Goal: Information Seeking & Learning: Check status

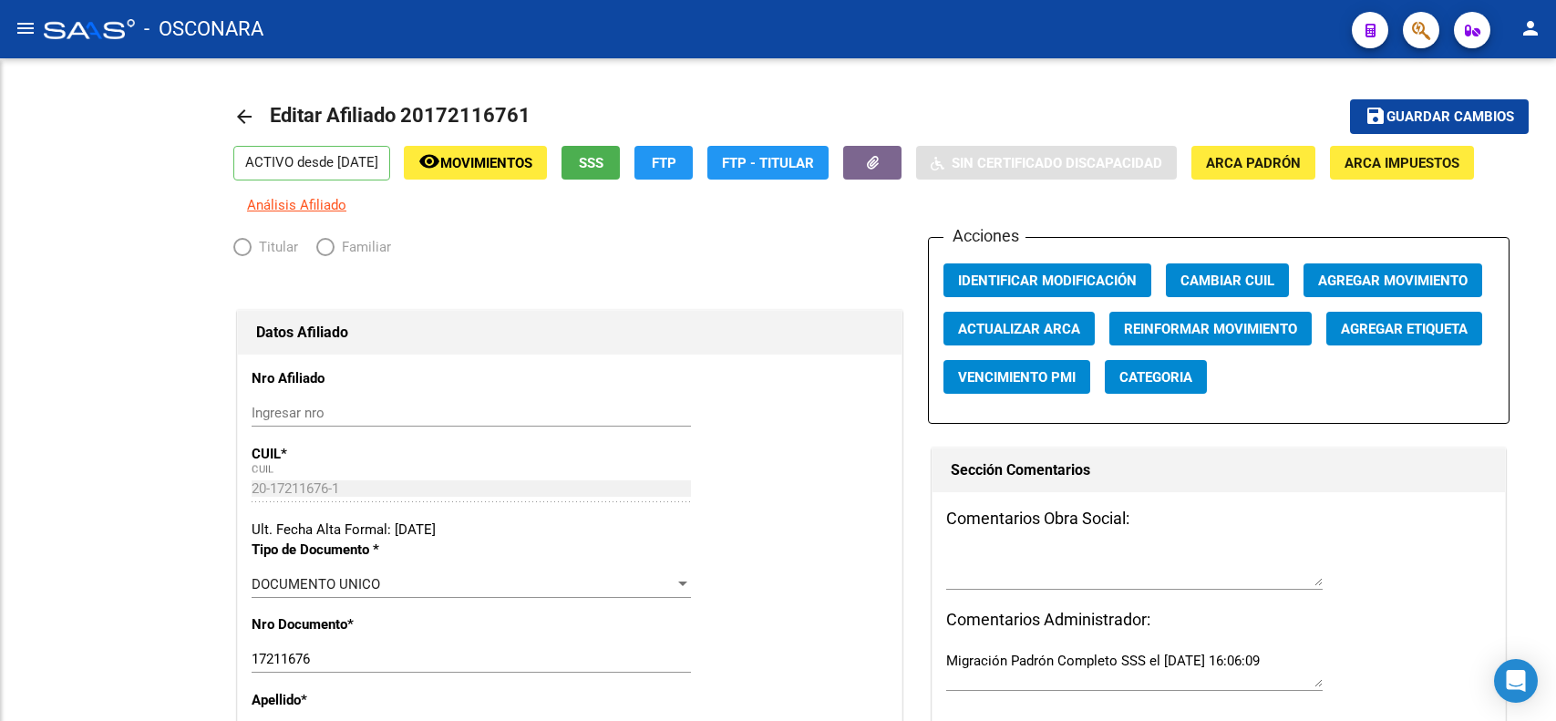
radio input "true"
type input "30-71056495-3"
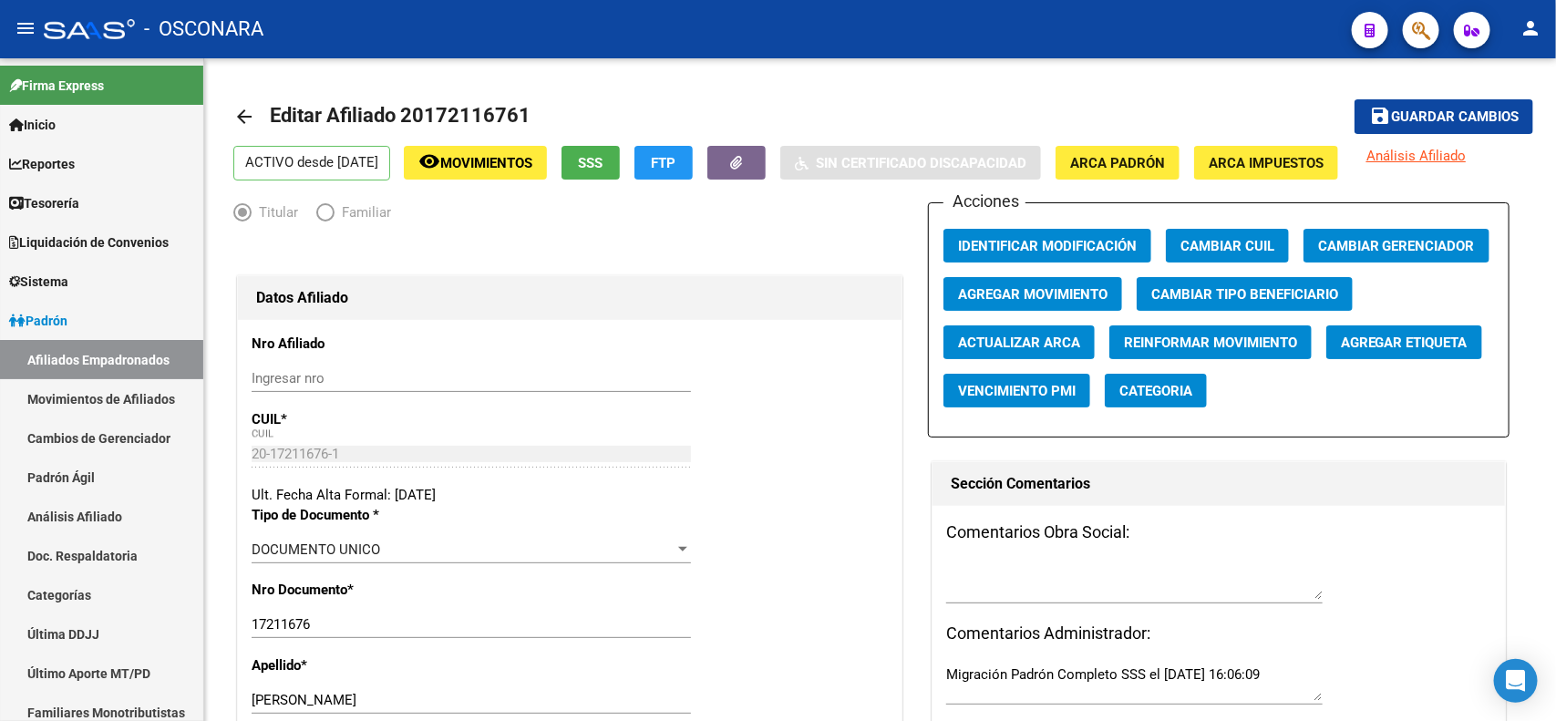
click at [1428, 38] on icon "button" at bounding box center [1421, 30] width 18 height 21
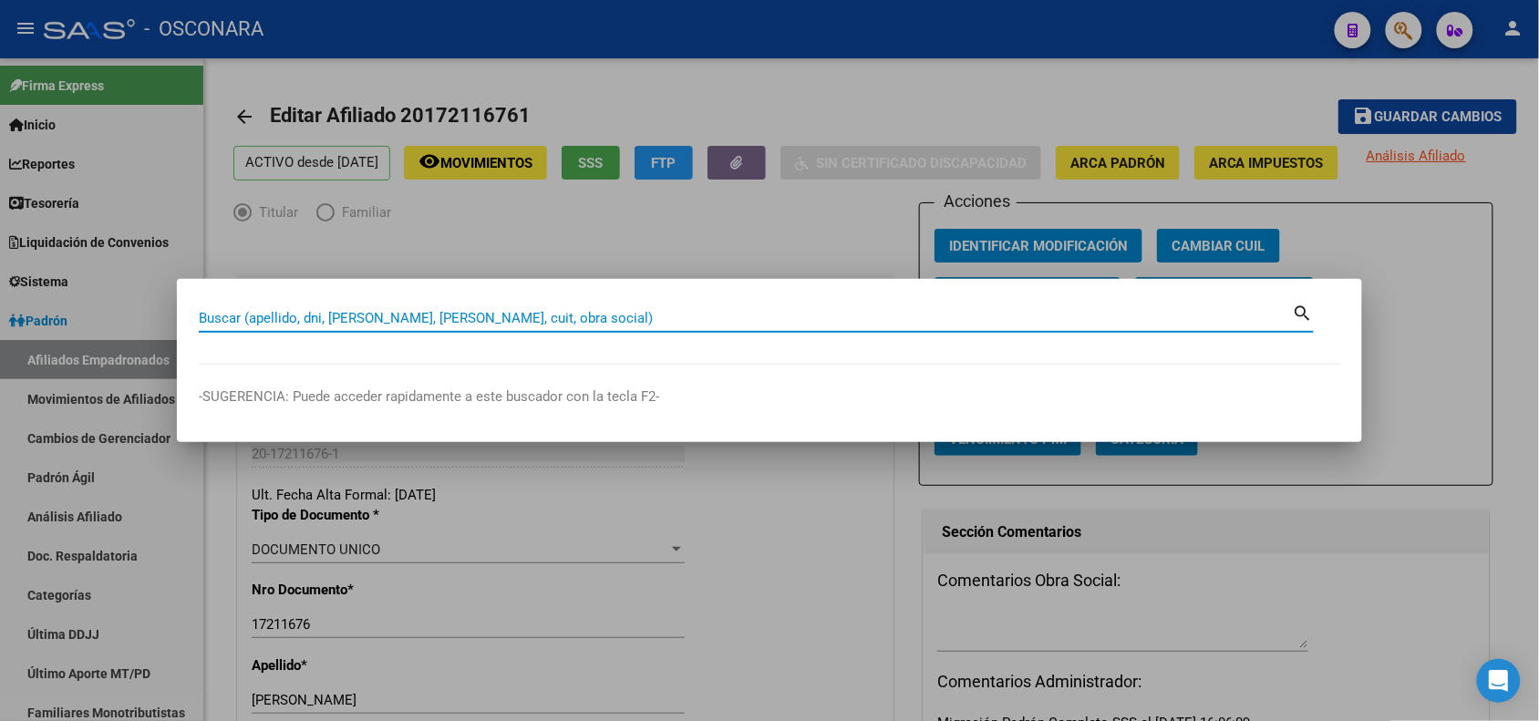
drag, startPoint x: 670, startPoint y: 326, endPoint x: 654, endPoint y: 316, distance: 19.2
paste input "27493157316"
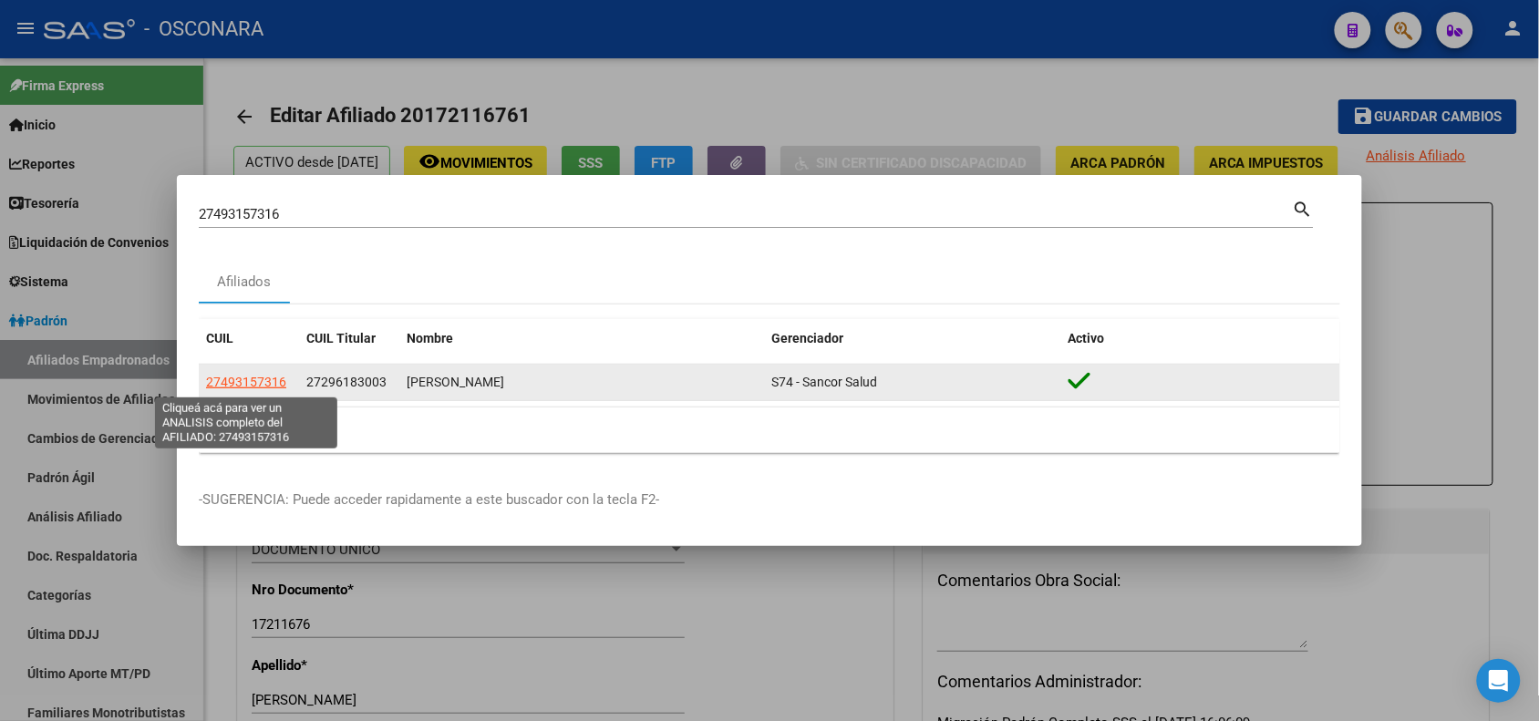
click at [257, 378] on span "27493157316" at bounding box center [246, 382] width 80 height 15
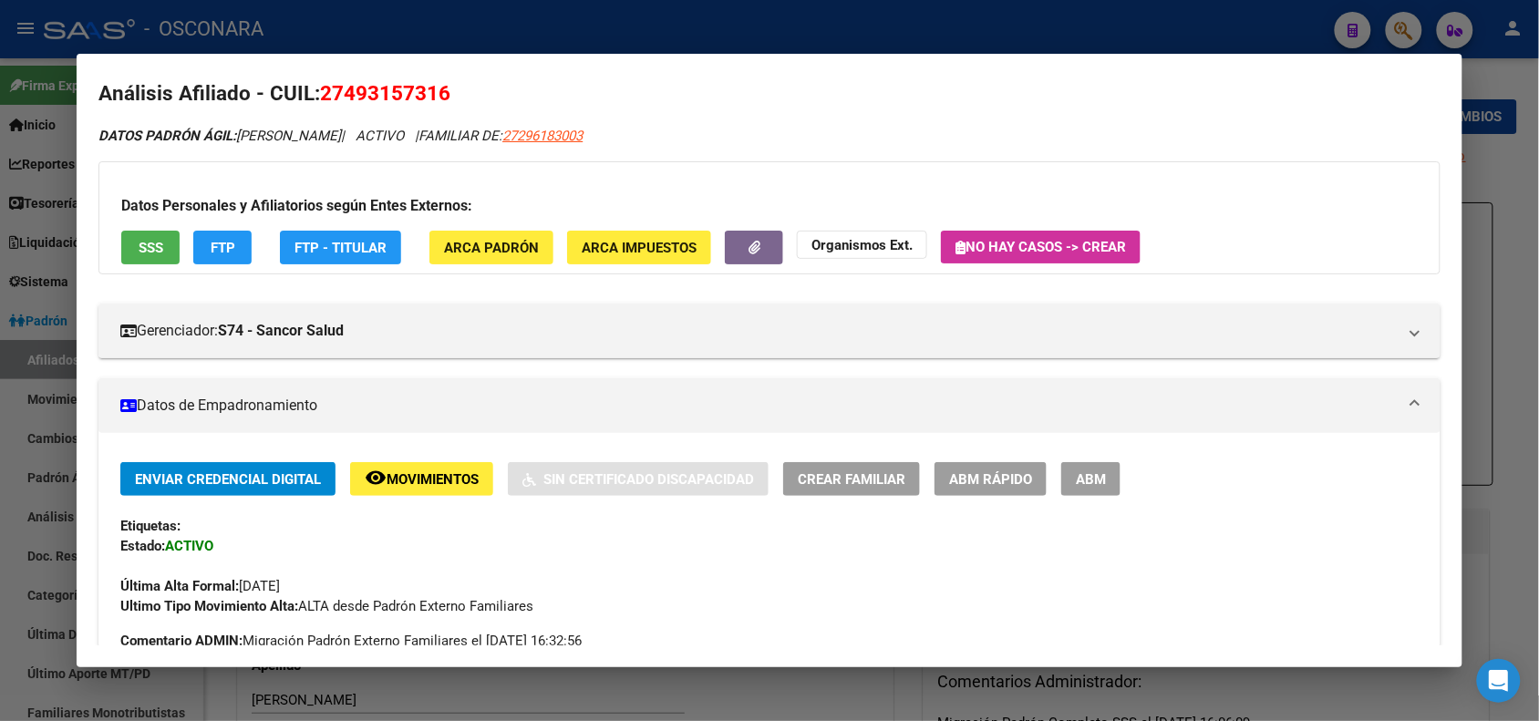
scroll to position [11, 0]
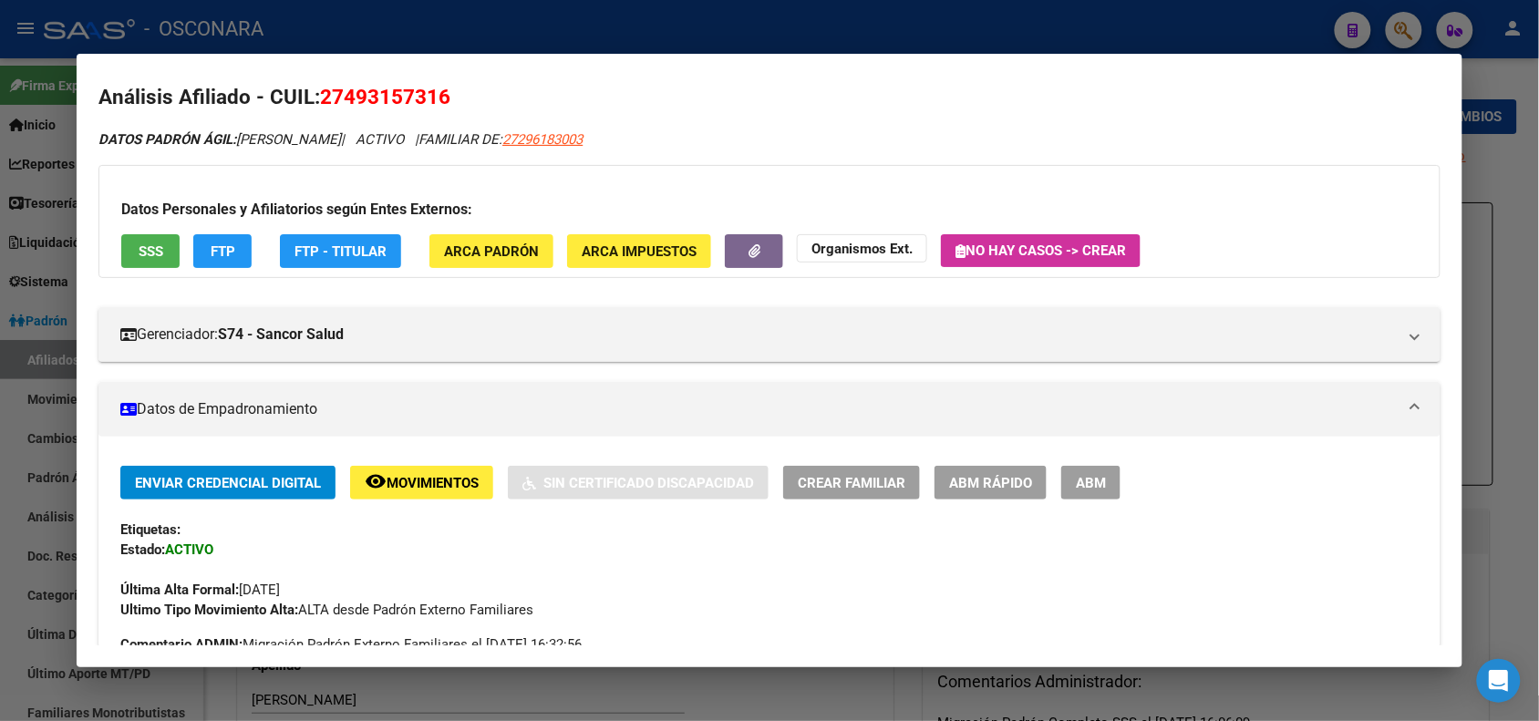
click at [325, 16] on div at bounding box center [769, 360] width 1539 height 721
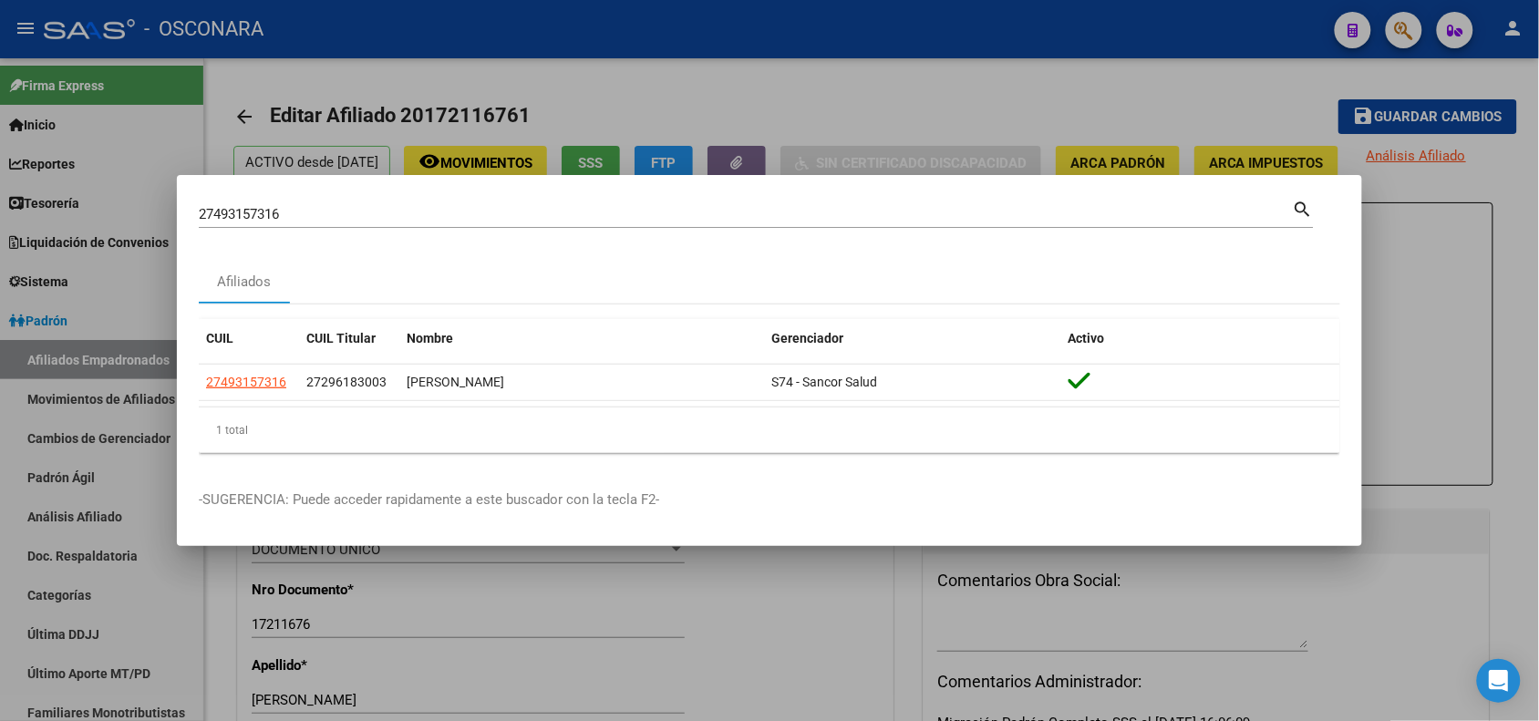
click at [243, 207] on input "27493157316" at bounding box center [746, 214] width 1094 height 16
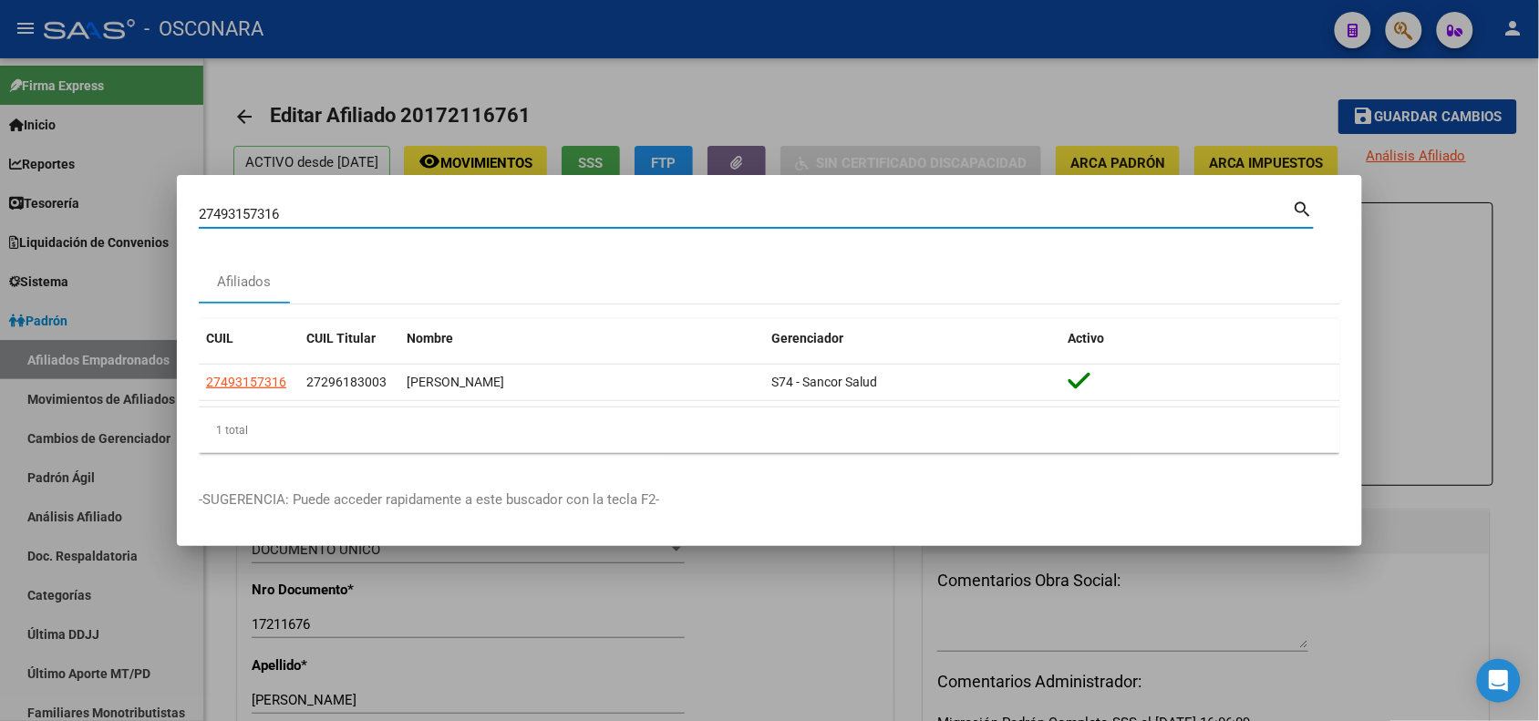
click at [243, 207] on input "27493157316" at bounding box center [746, 214] width 1094 height 16
paste input "0331490408"
type input "20331490408"
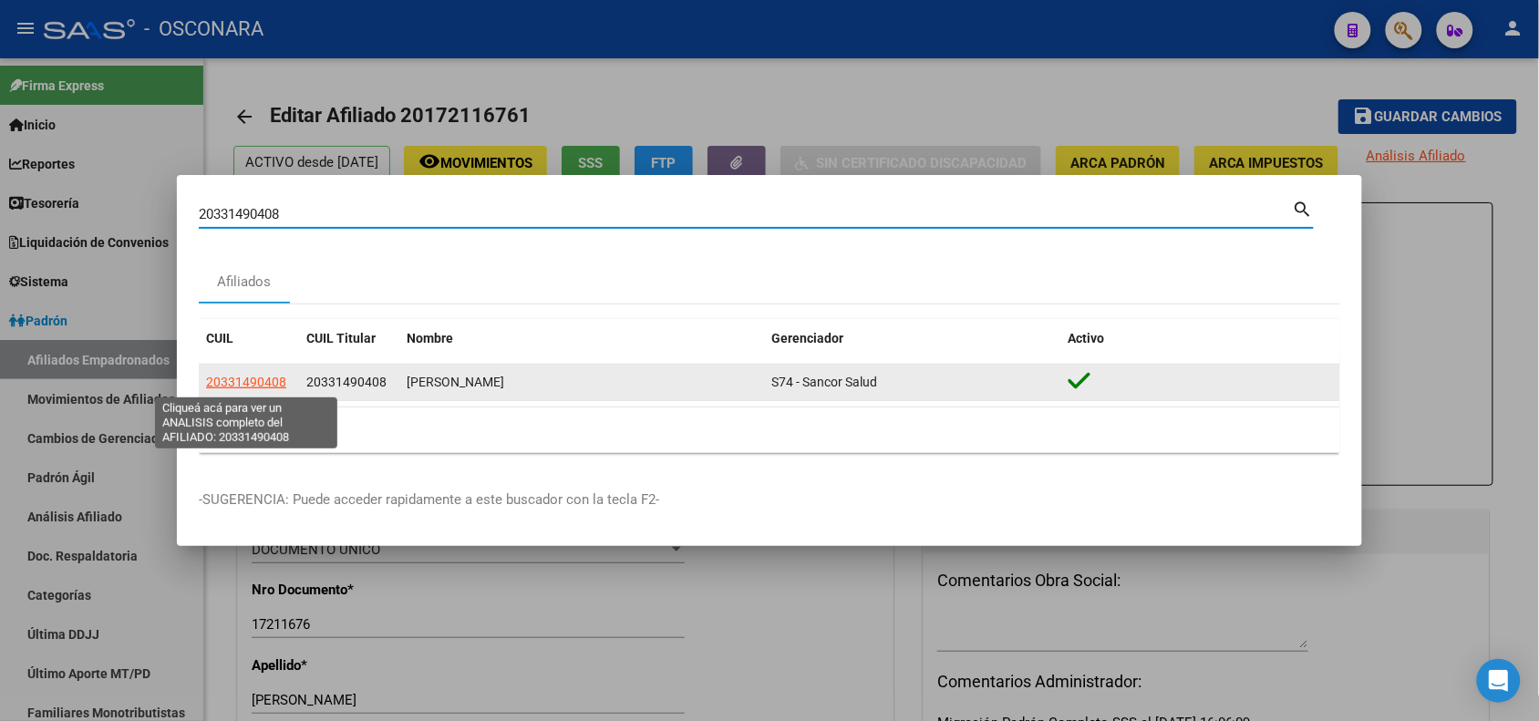
click at [242, 381] on span "20331490408" at bounding box center [246, 382] width 80 height 15
type textarea "20331490408"
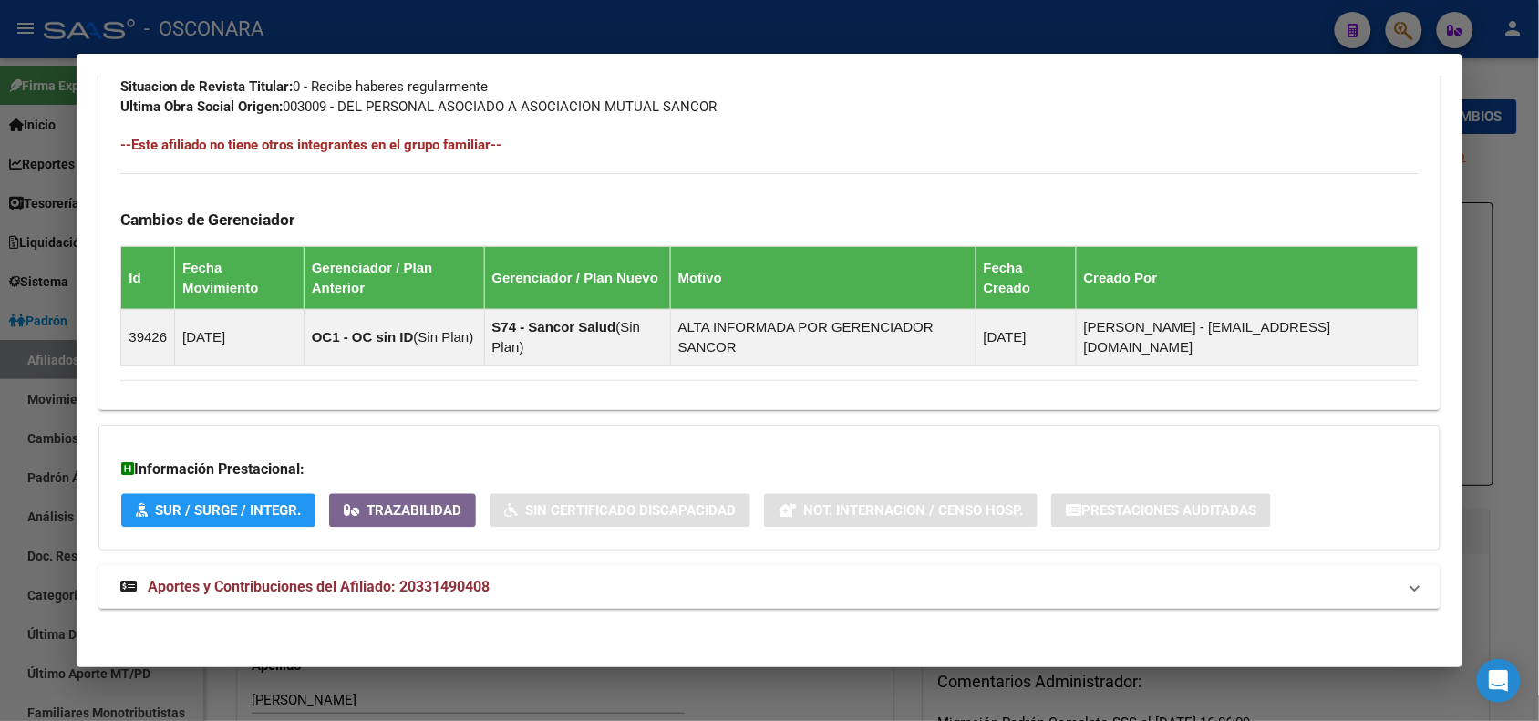
scroll to position [990, 0]
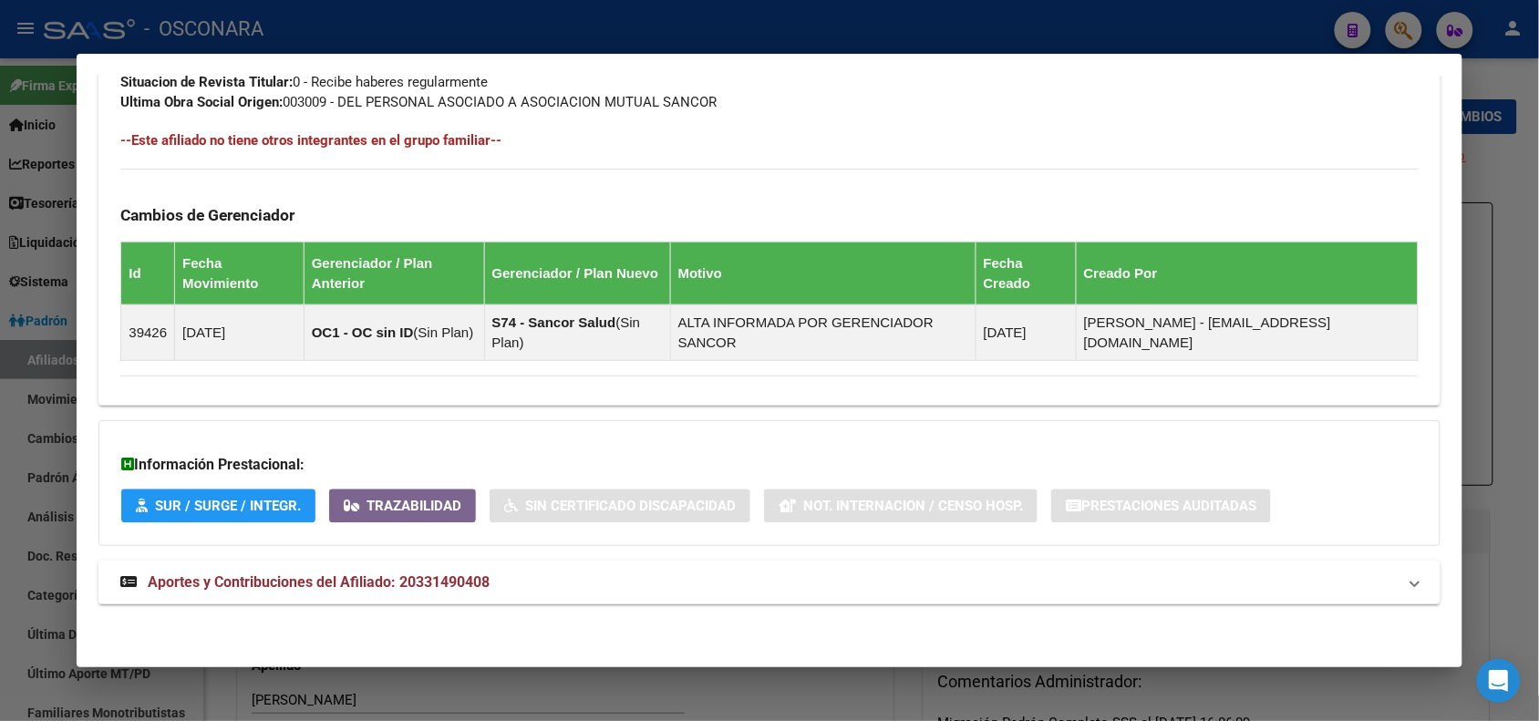
click at [167, 29] on div at bounding box center [769, 360] width 1539 height 721
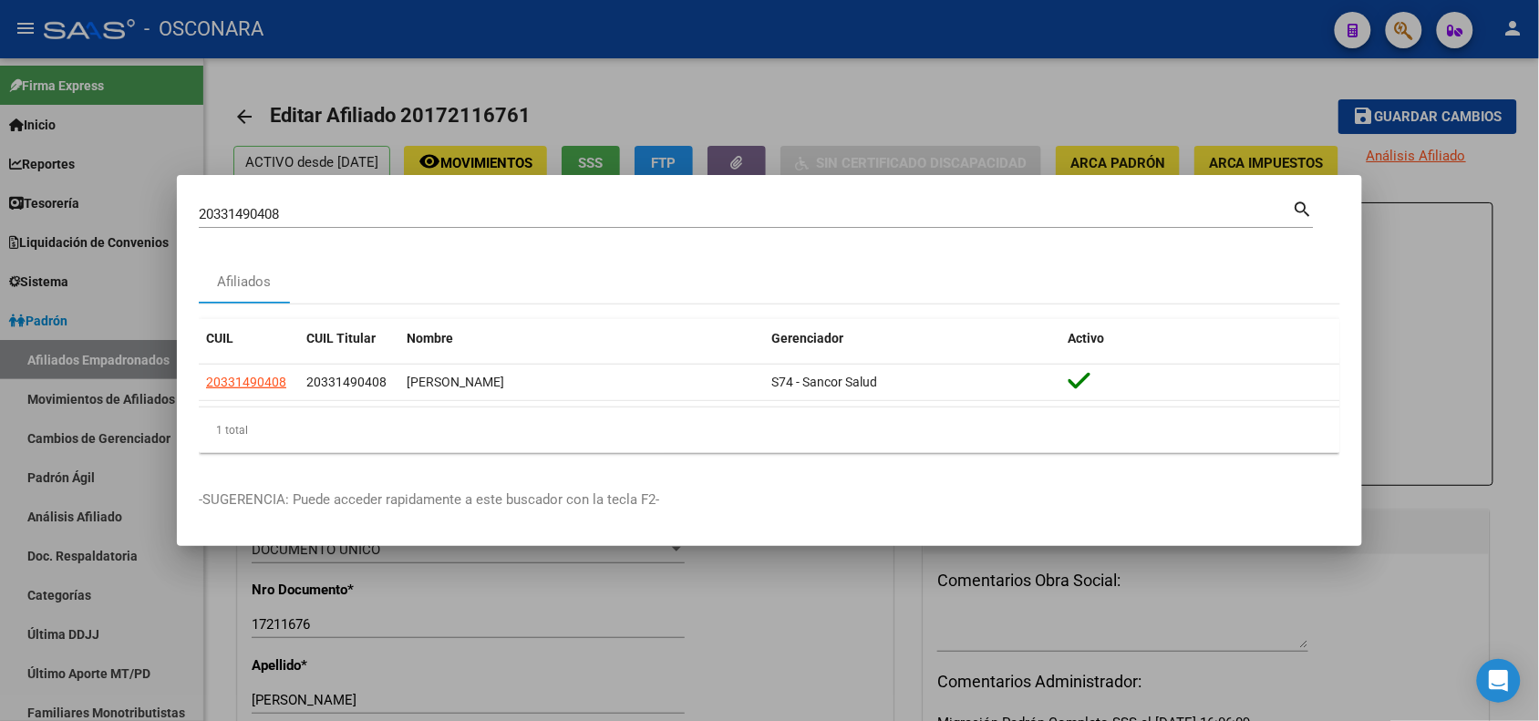
click at [239, 207] on input "20331490408" at bounding box center [746, 214] width 1094 height 16
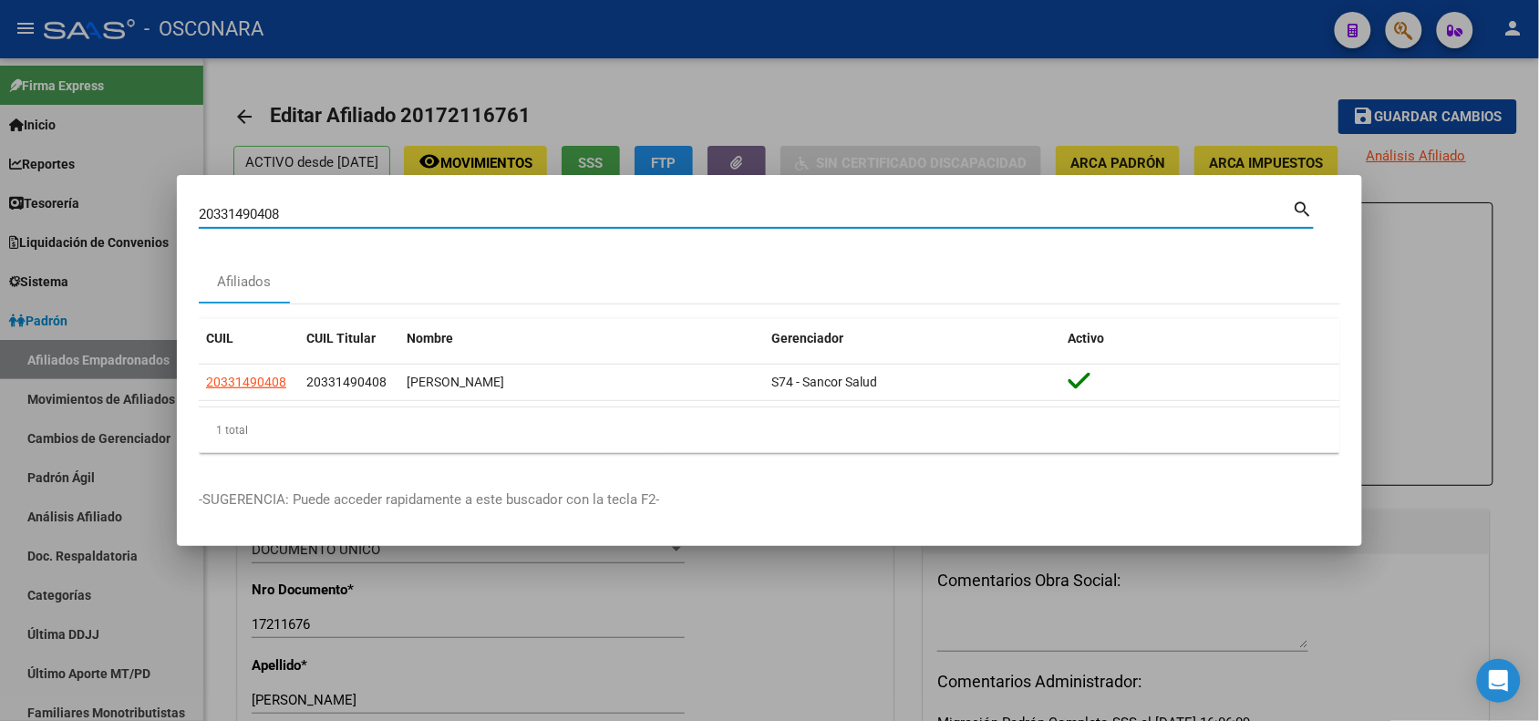
click at [239, 206] on input "20331490408" at bounding box center [746, 214] width 1094 height 16
paste input "7488416710"
type input "27488416710"
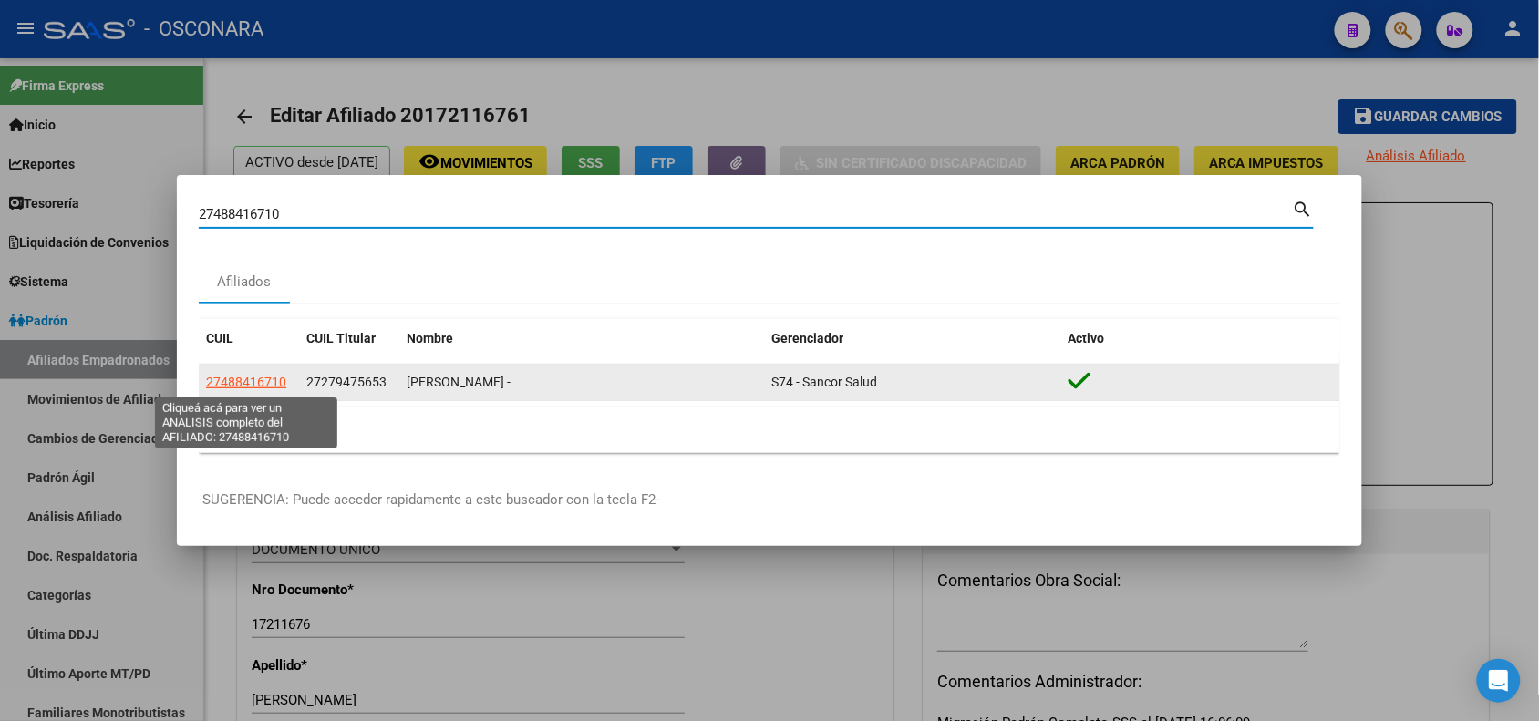
click at [232, 388] on span "27488416710" at bounding box center [246, 382] width 80 height 15
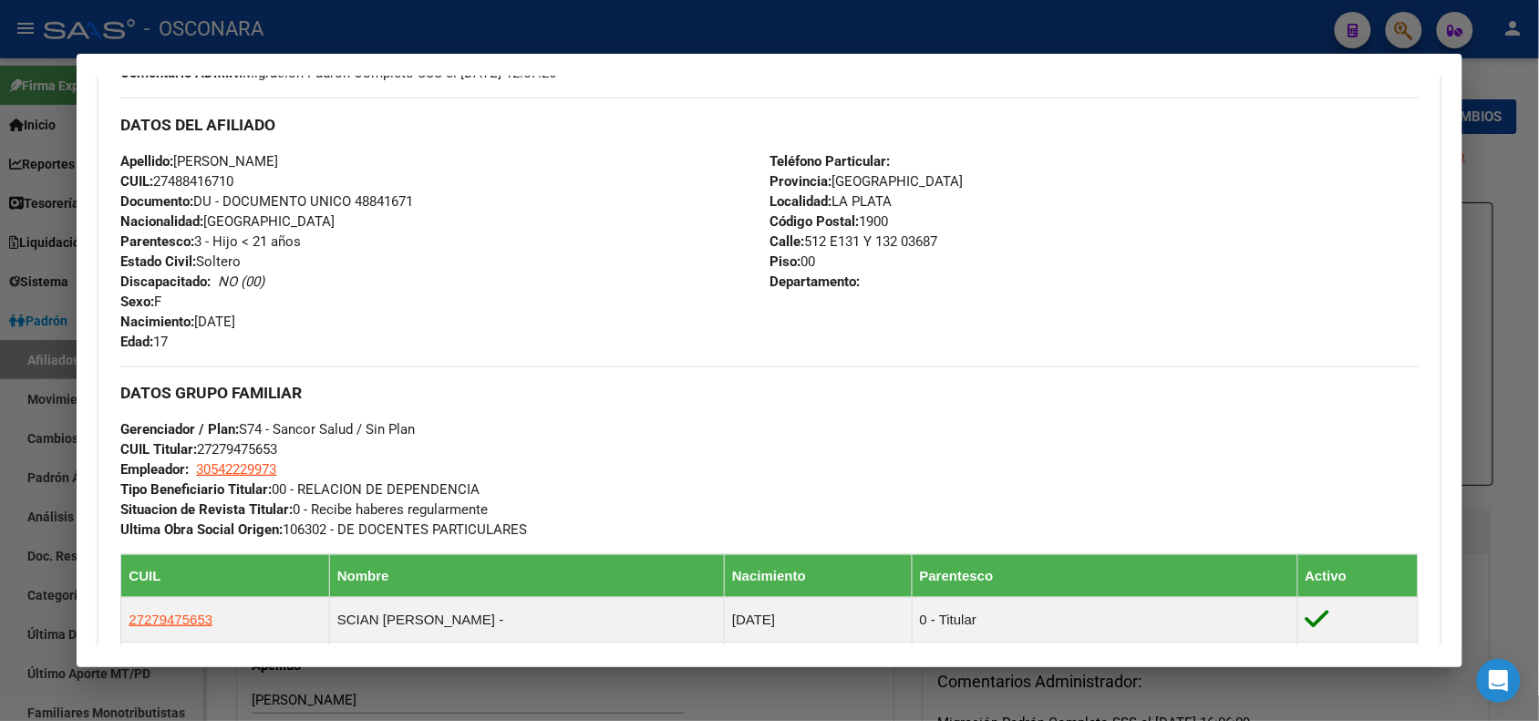
scroll to position [739, 0]
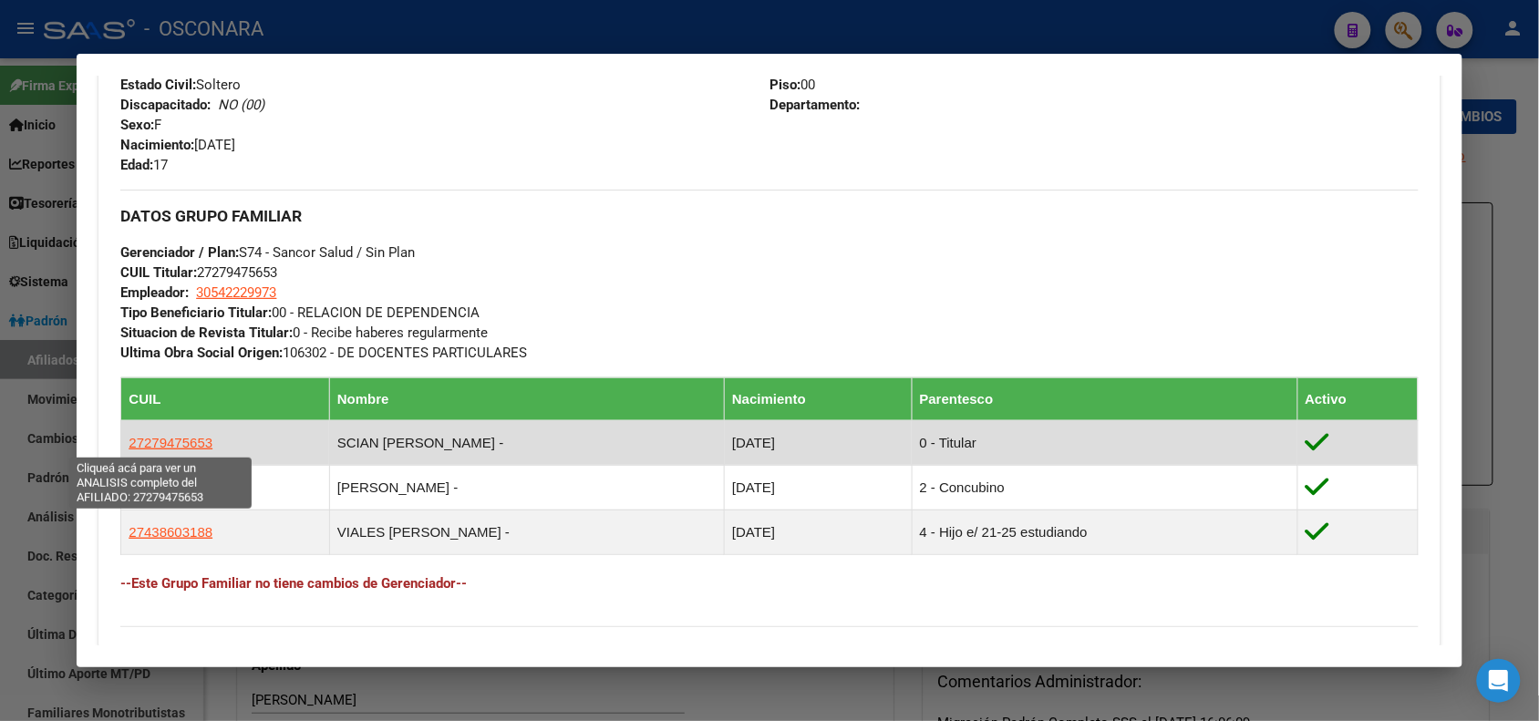
click at [170, 438] on span "27279475653" at bounding box center [171, 442] width 84 height 15
type textarea "27279475653"
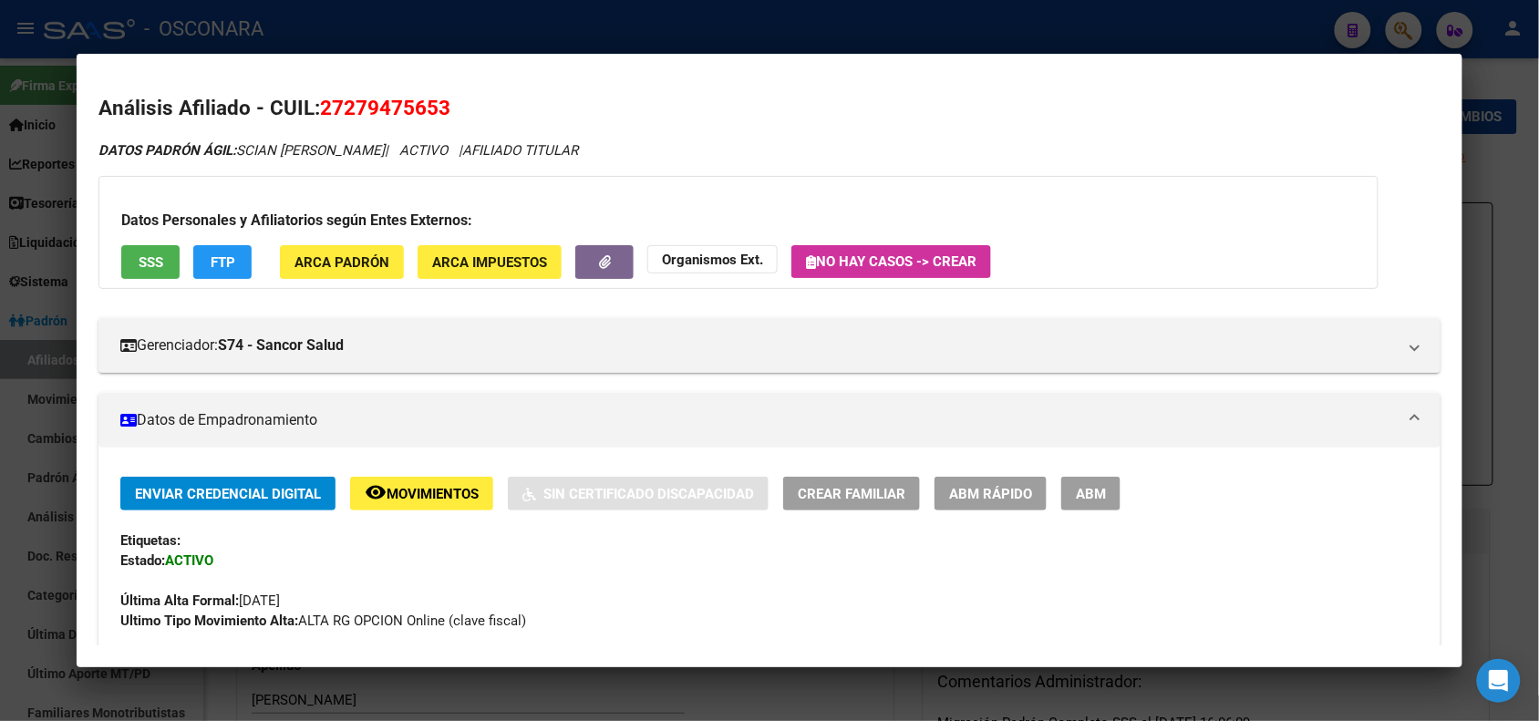
drag, startPoint x: 1470, startPoint y: 231, endPoint x: 1486, endPoint y: 293, distance: 63.9
click at [1486, 293] on div at bounding box center [769, 360] width 1539 height 721
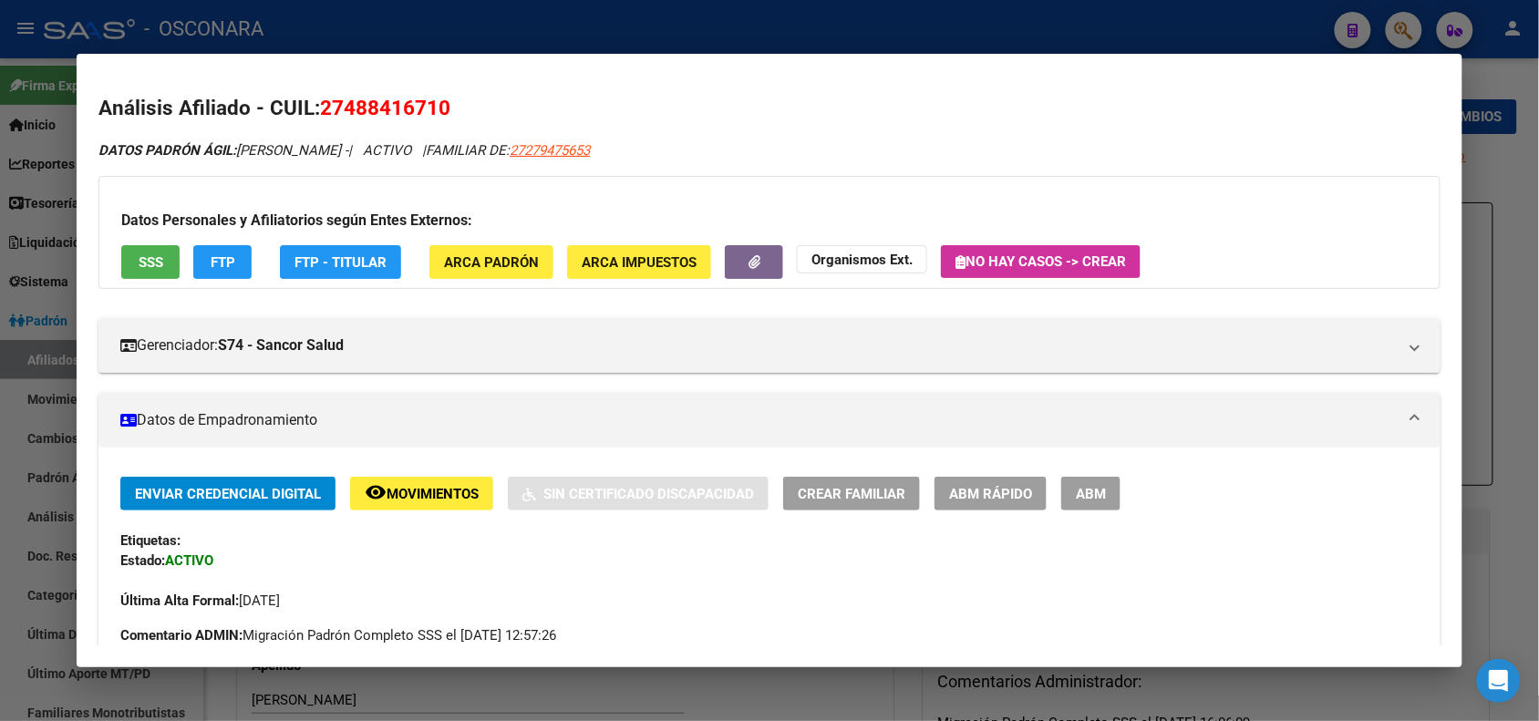
scroll to position [570, 0]
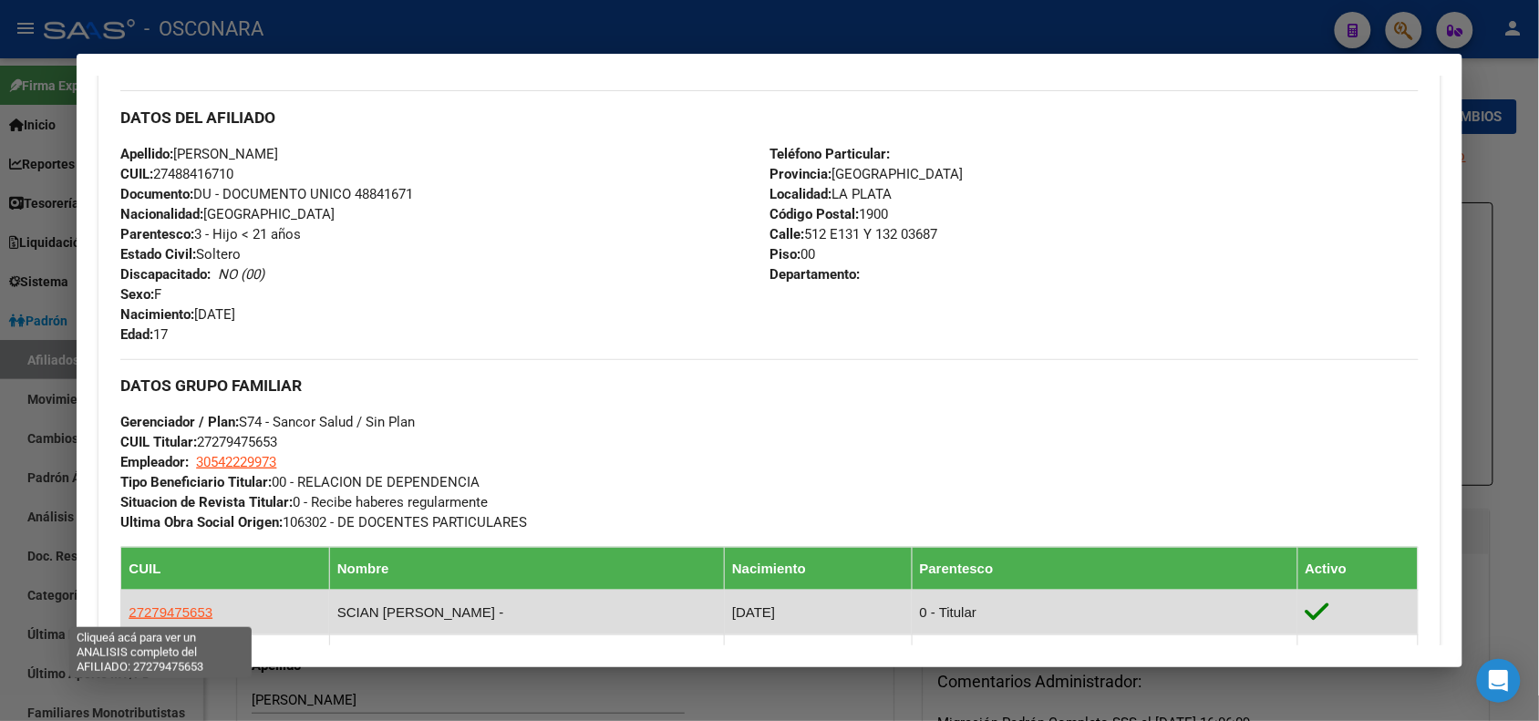
click at [157, 608] on span "27279475653" at bounding box center [171, 611] width 84 height 15
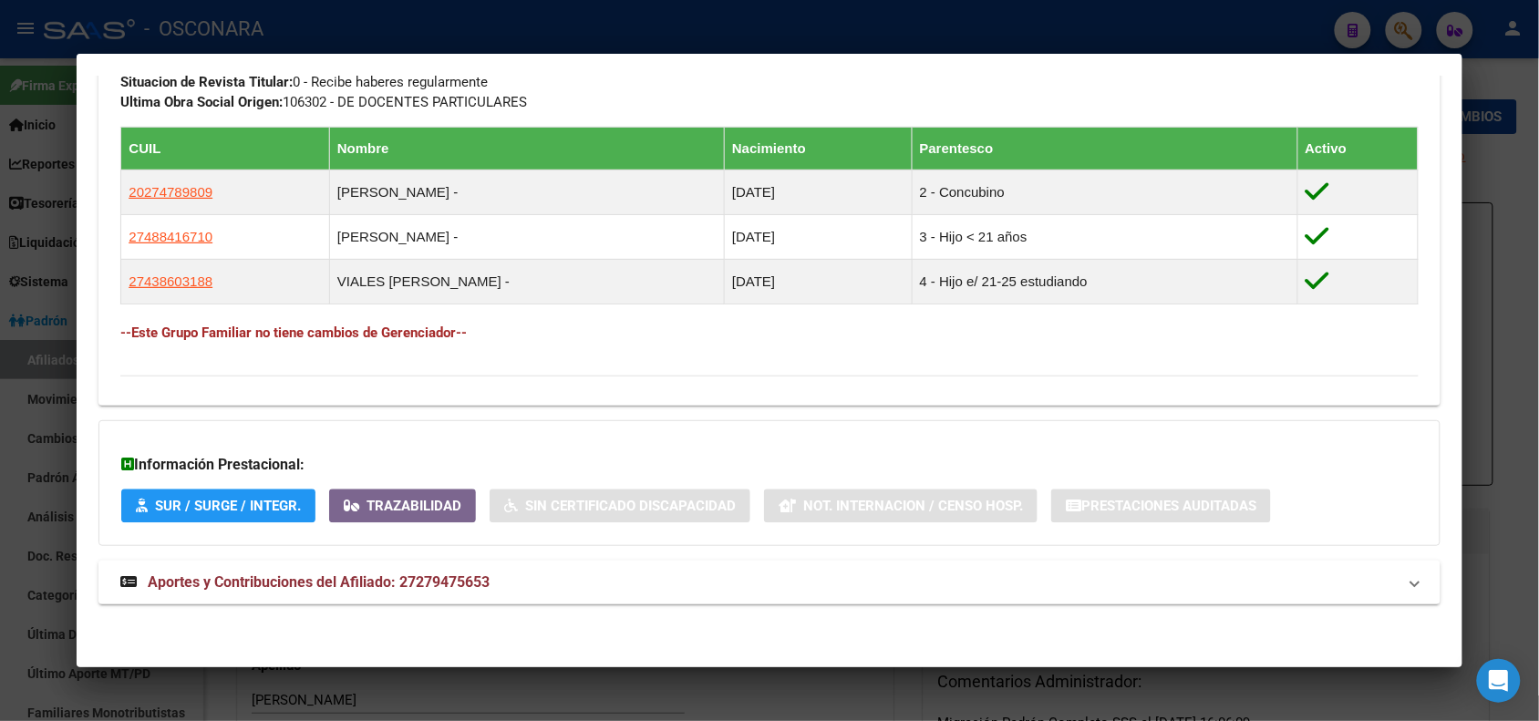
scroll to position [0, 0]
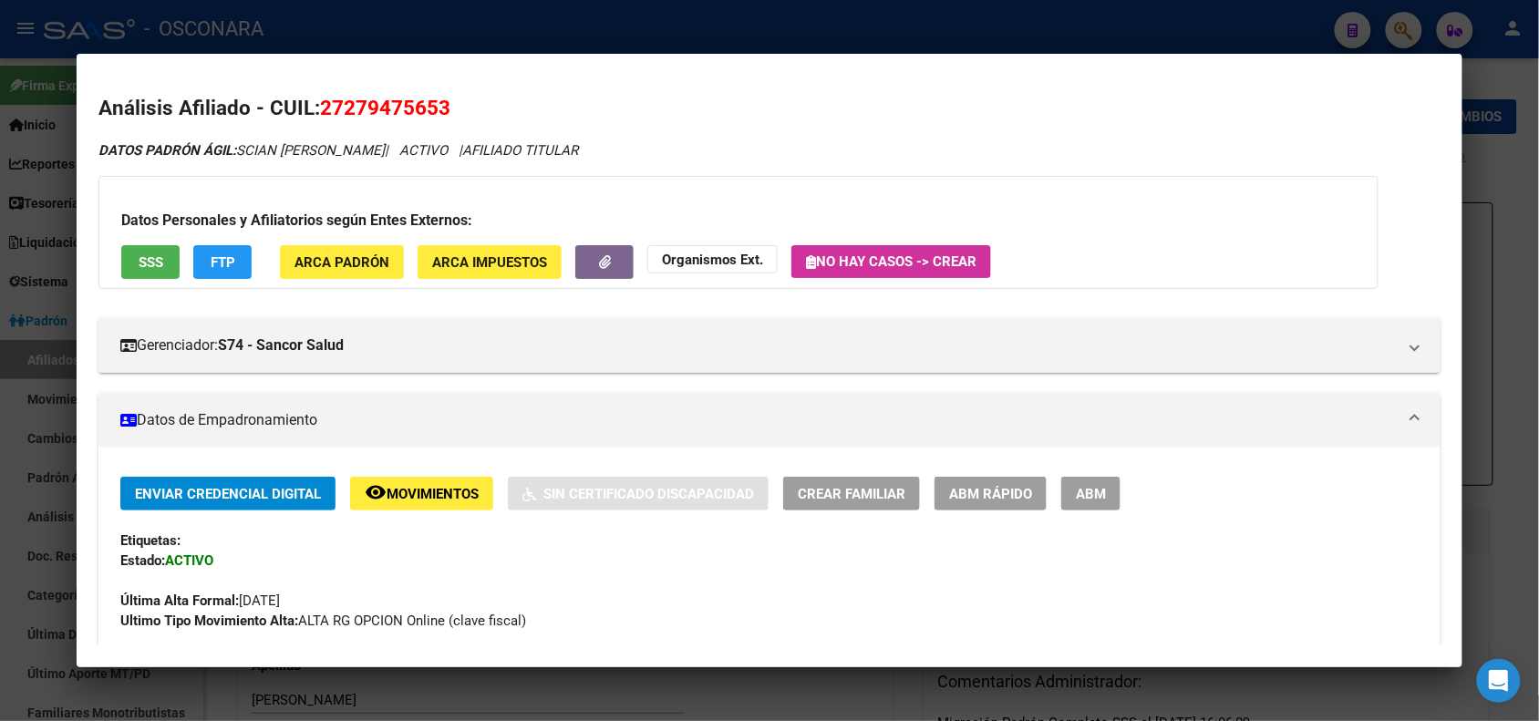
click at [306, 30] on div at bounding box center [769, 360] width 1539 height 721
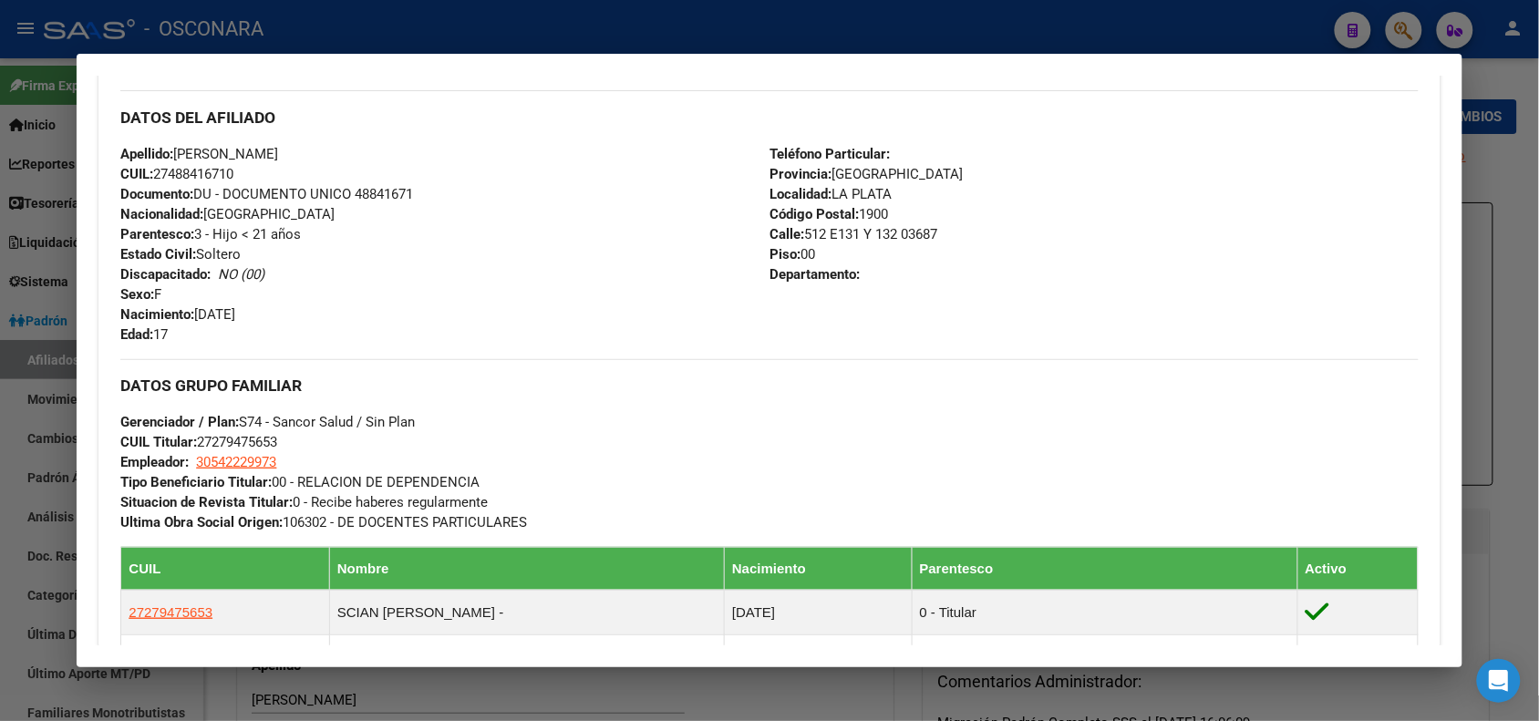
click at [252, 30] on div at bounding box center [769, 360] width 1539 height 721
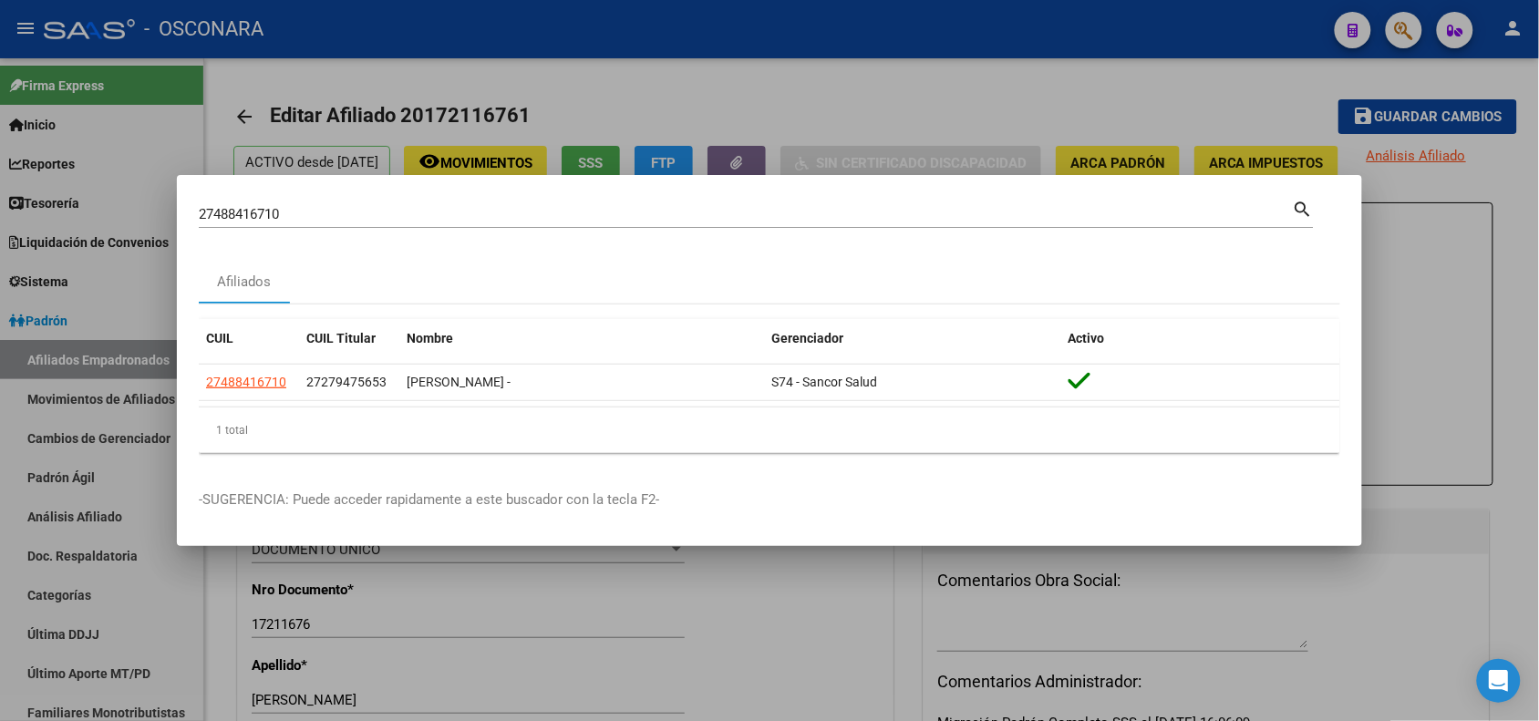
click at [242, 216] on input "27488416710" at bounding box center [746, 214] width 1094 height 16
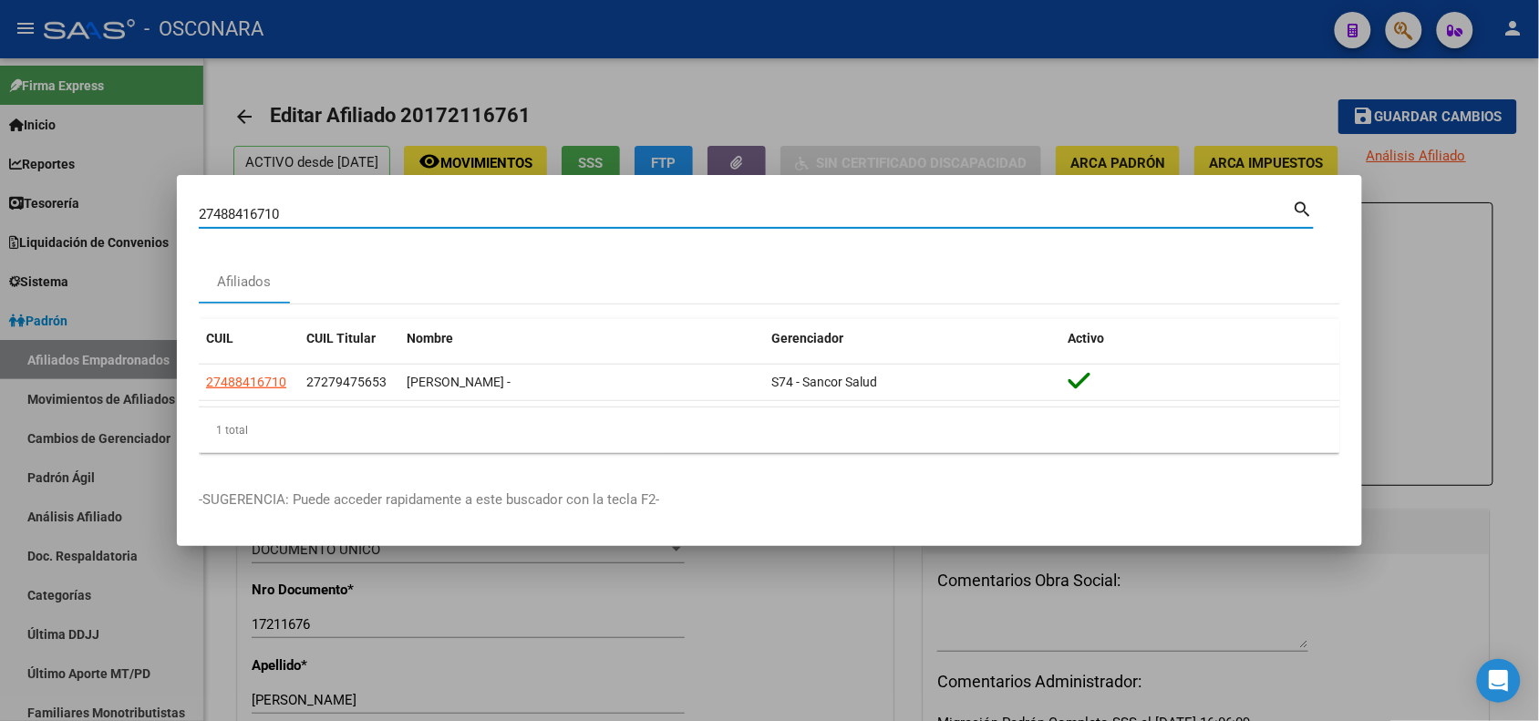
click at [242, 216] on input "27488416710" at bounding box center [746, 214] width 1094 height 16
paste input "3845777"
type input "38457770"
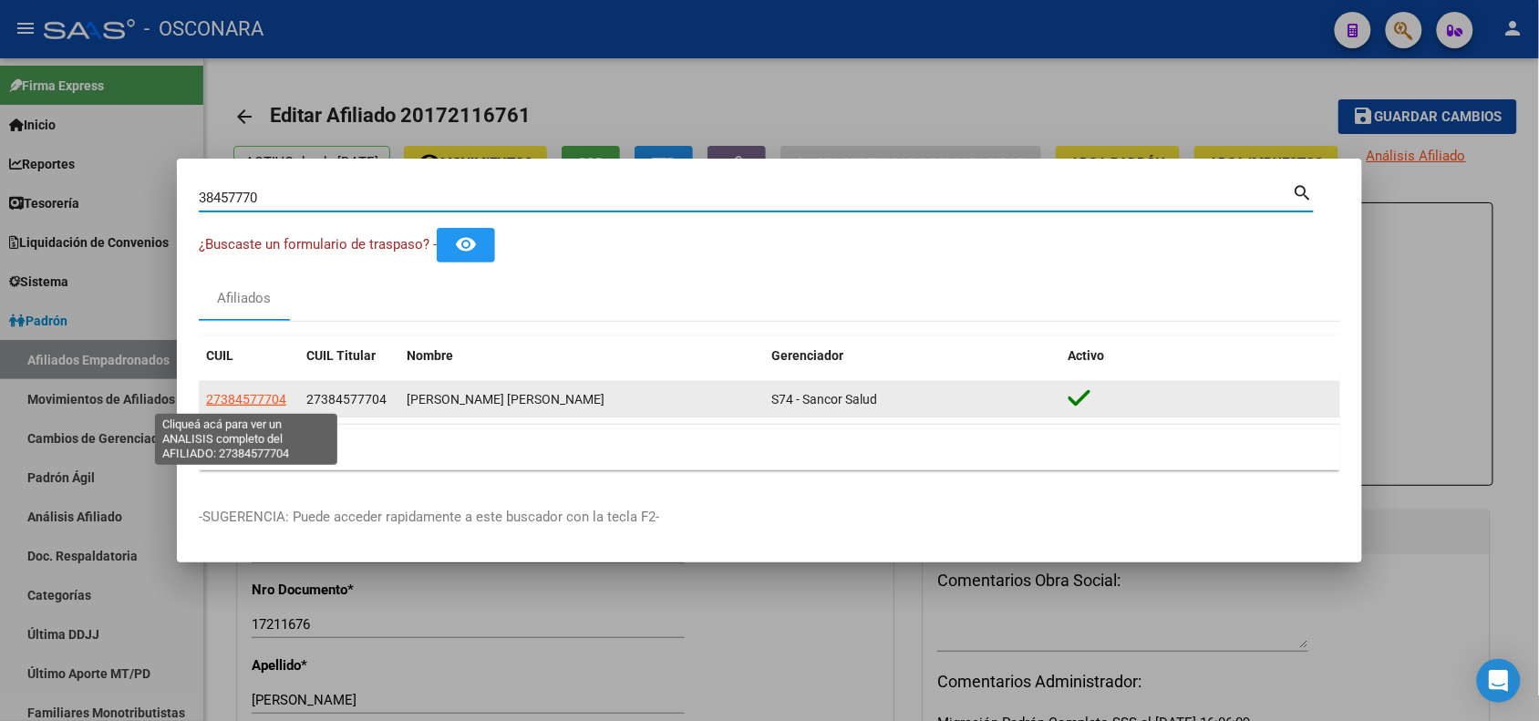
click at [234, 401] on span "27384577704" at bounding box center [246, 399] width 80 height 15
type textarea "27384577704"
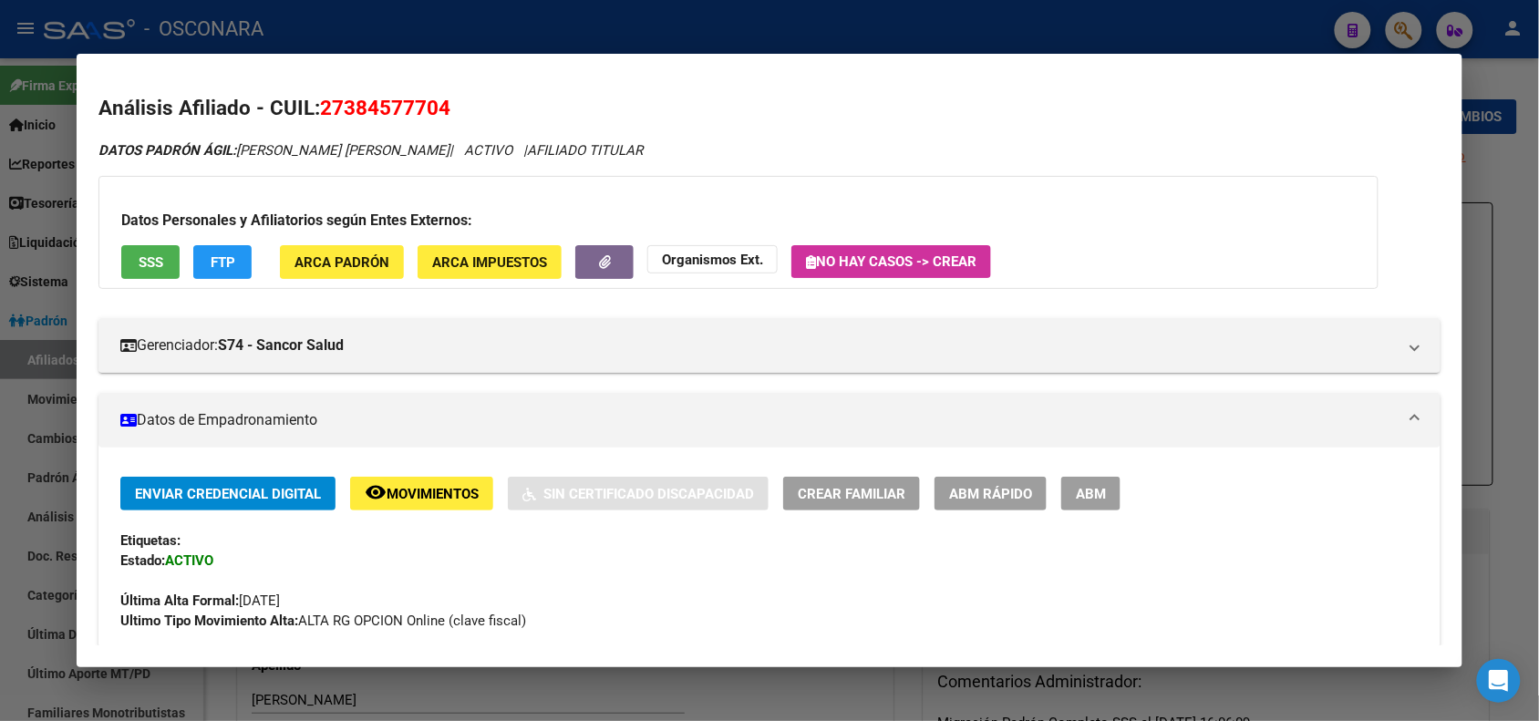
click at [247, 32] on div at bounding box center [769, 360] width 1539 height 721
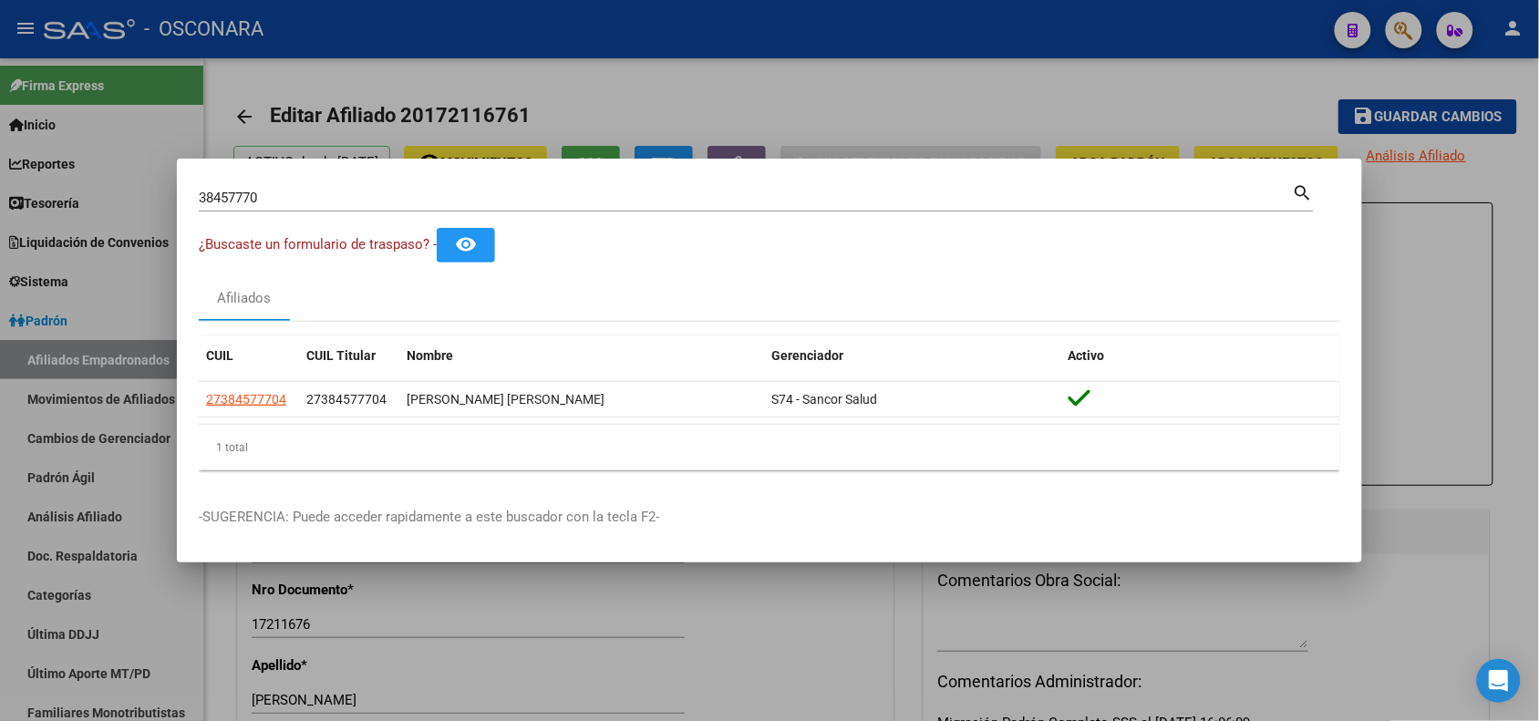
click at [214, 194] on input "38457770" at bounding box center [746, 198] width 1094 height 16
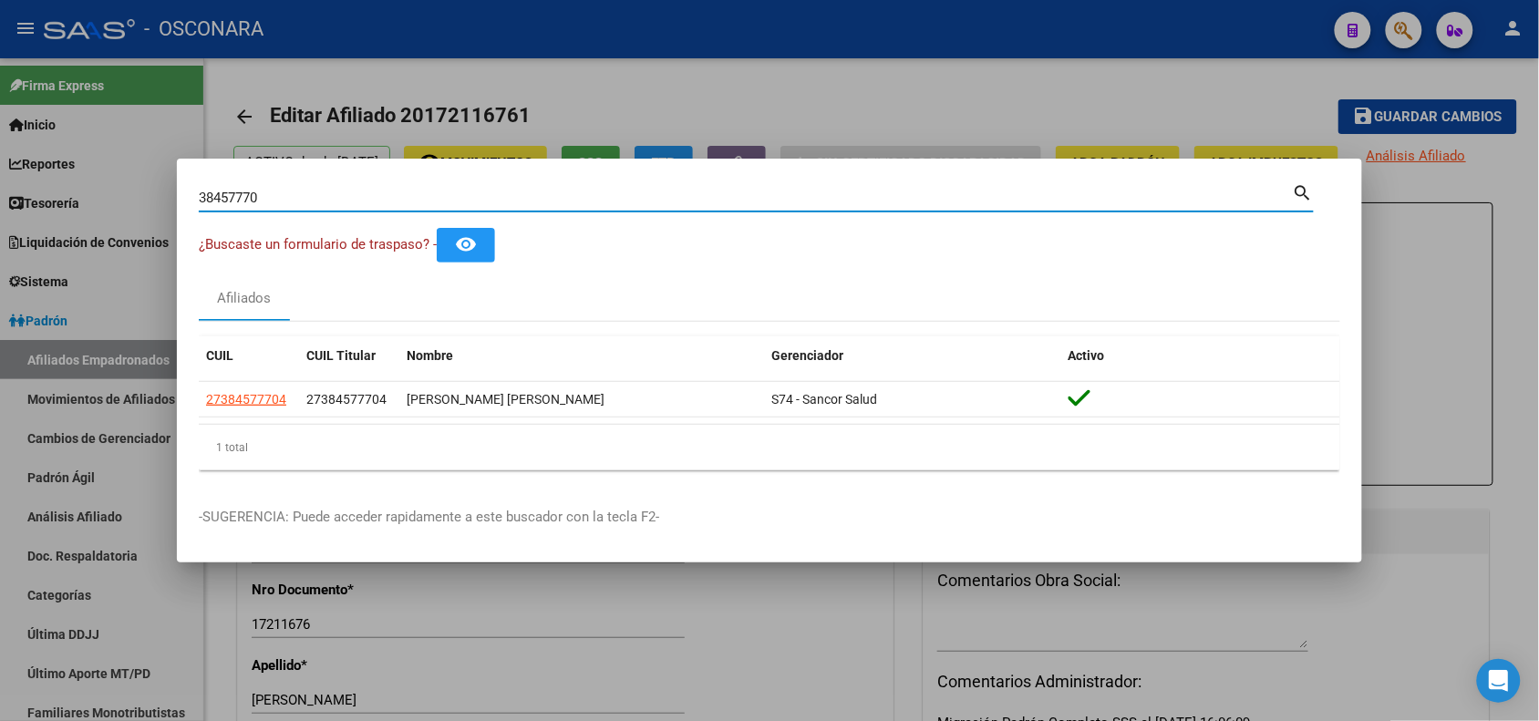
click at [214, 194] on input "38457770" at bounding box center [746, 198] width 1094 height 16
paste input "2747898"
type input "27478980"
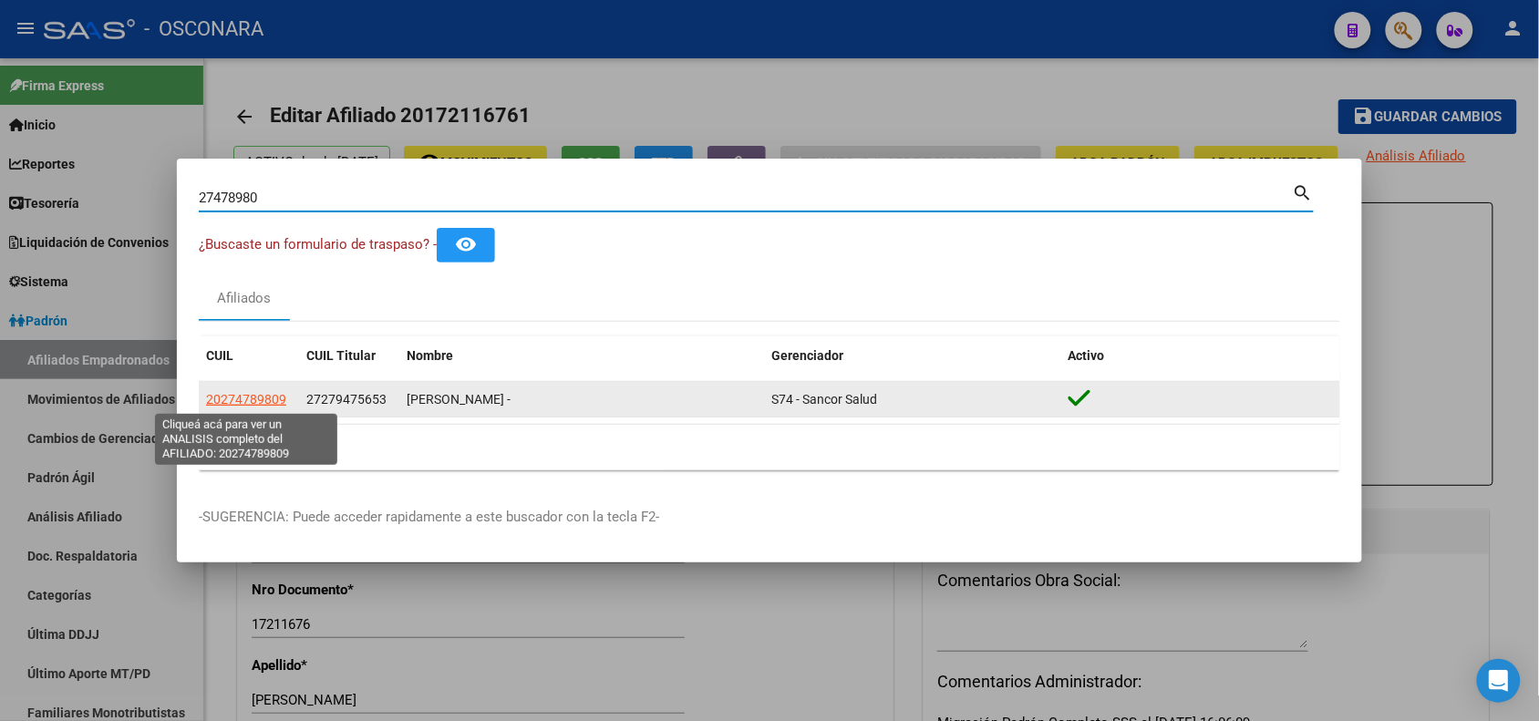
click at [230, 406] on span "20274789809" at bounding box center [246, 399] width 80 height 15
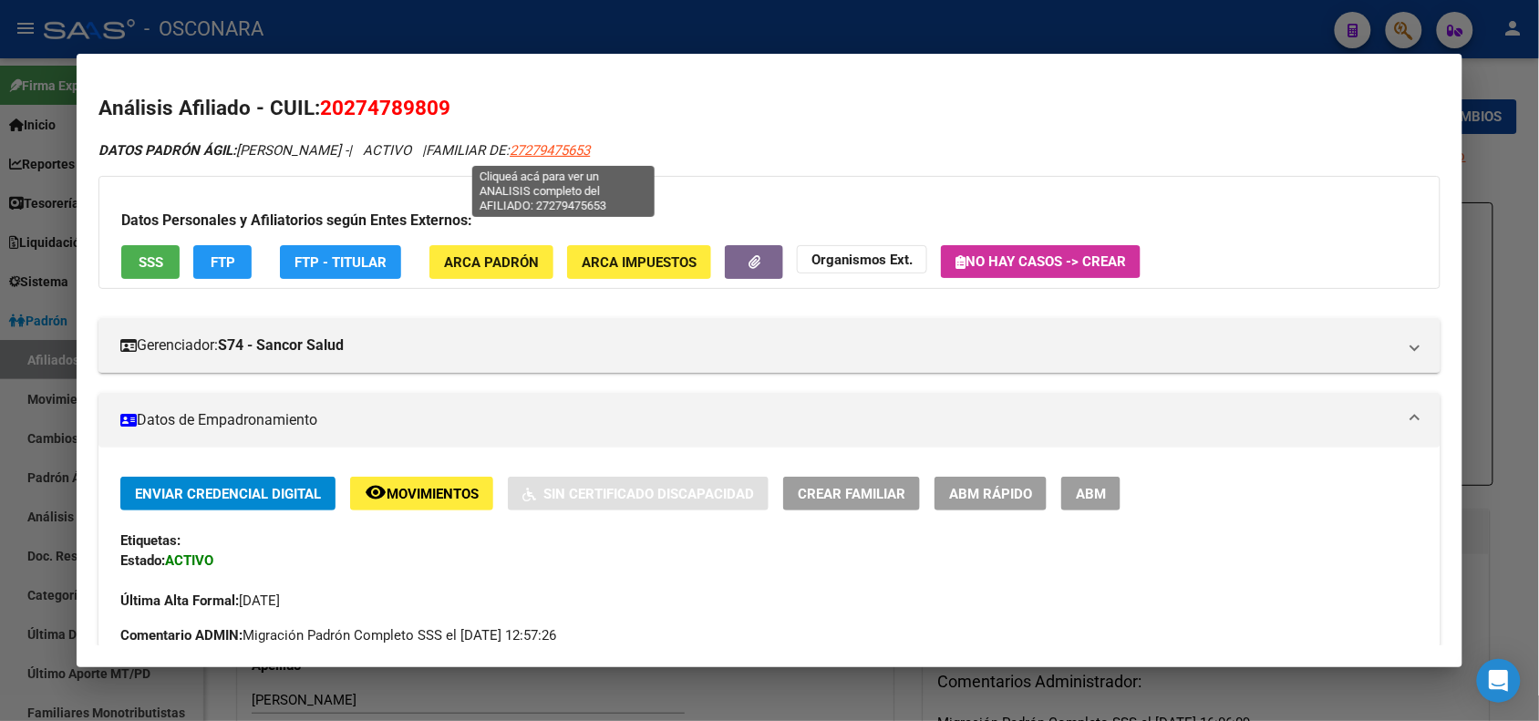
click at [561, 153] on span "27279475653" at bounding box center [550, 150] width 80 height 16
type textarea "27279475653"
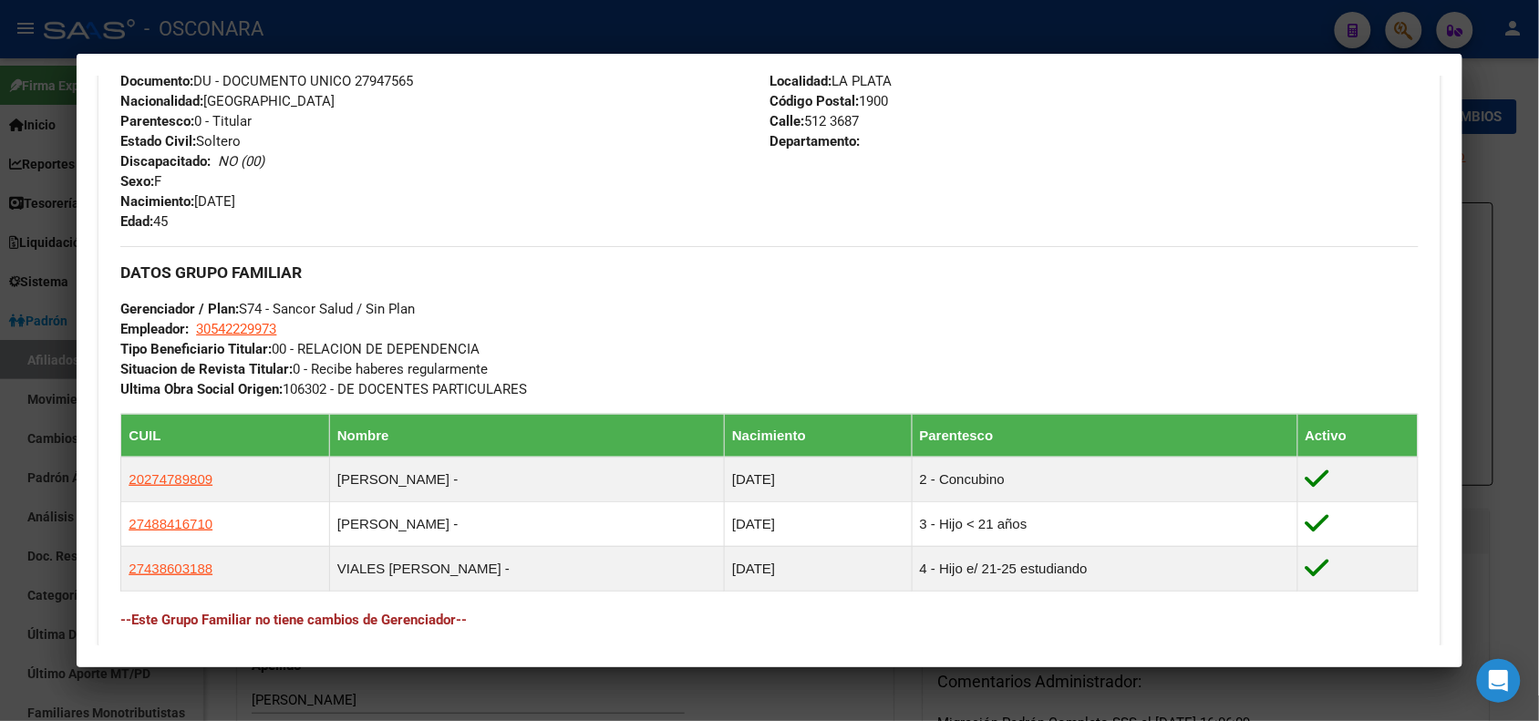
scroll to position [994, 0]
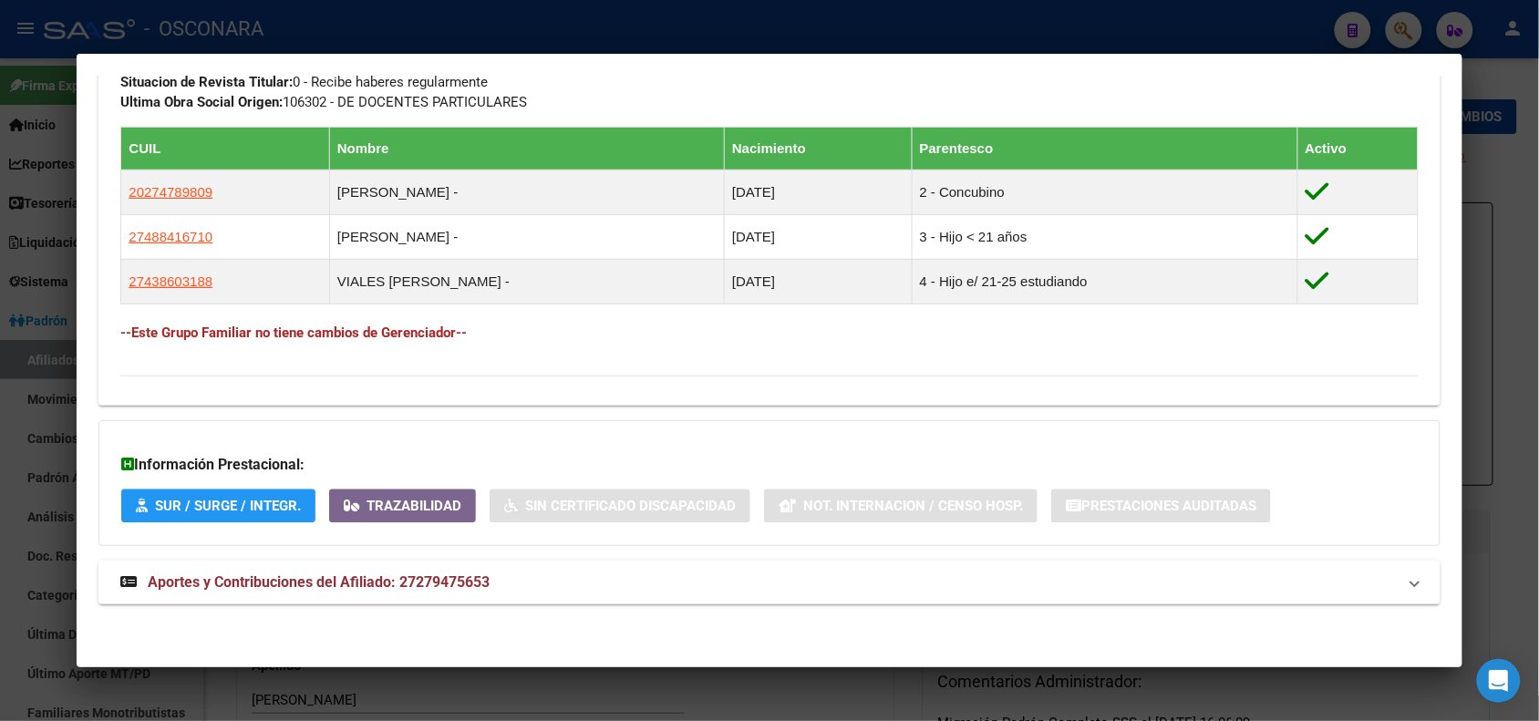
click at [276, 18] on div at bounding box center [769, 360] width 1539 height 721
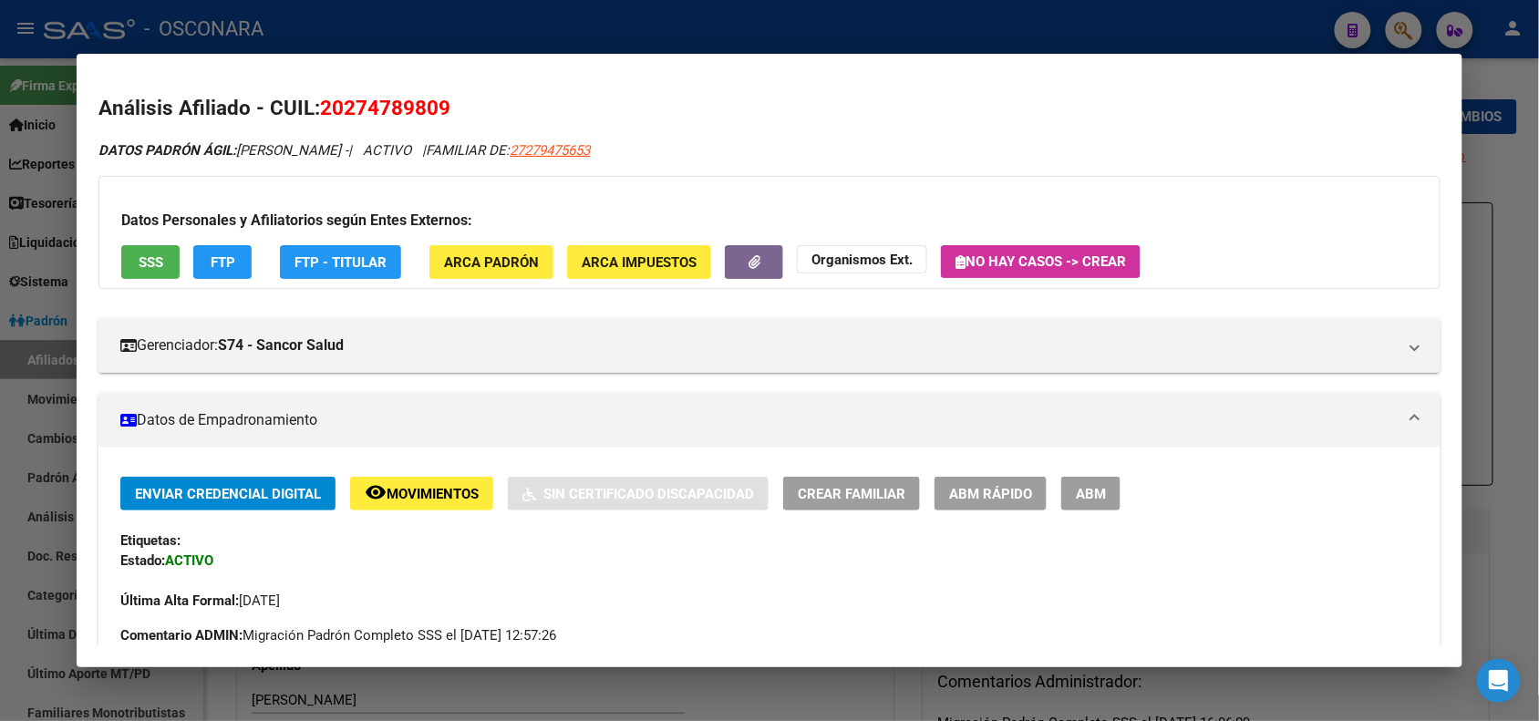
click at [233, 34] on div at bounding box center [769, 360] width 1539 height 721
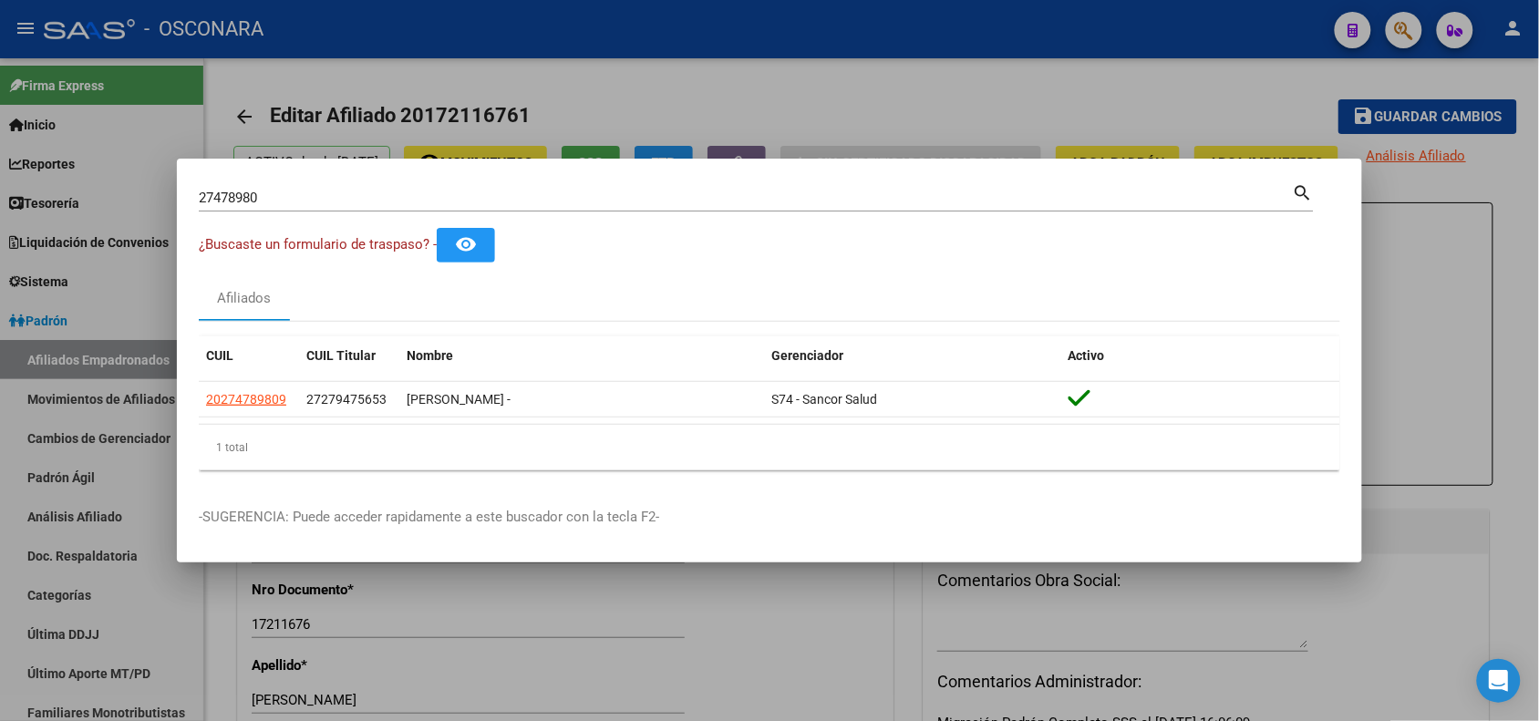
click at [215, 199] on input "27478980" at bounding box center [746, 198] width 1094 height 16
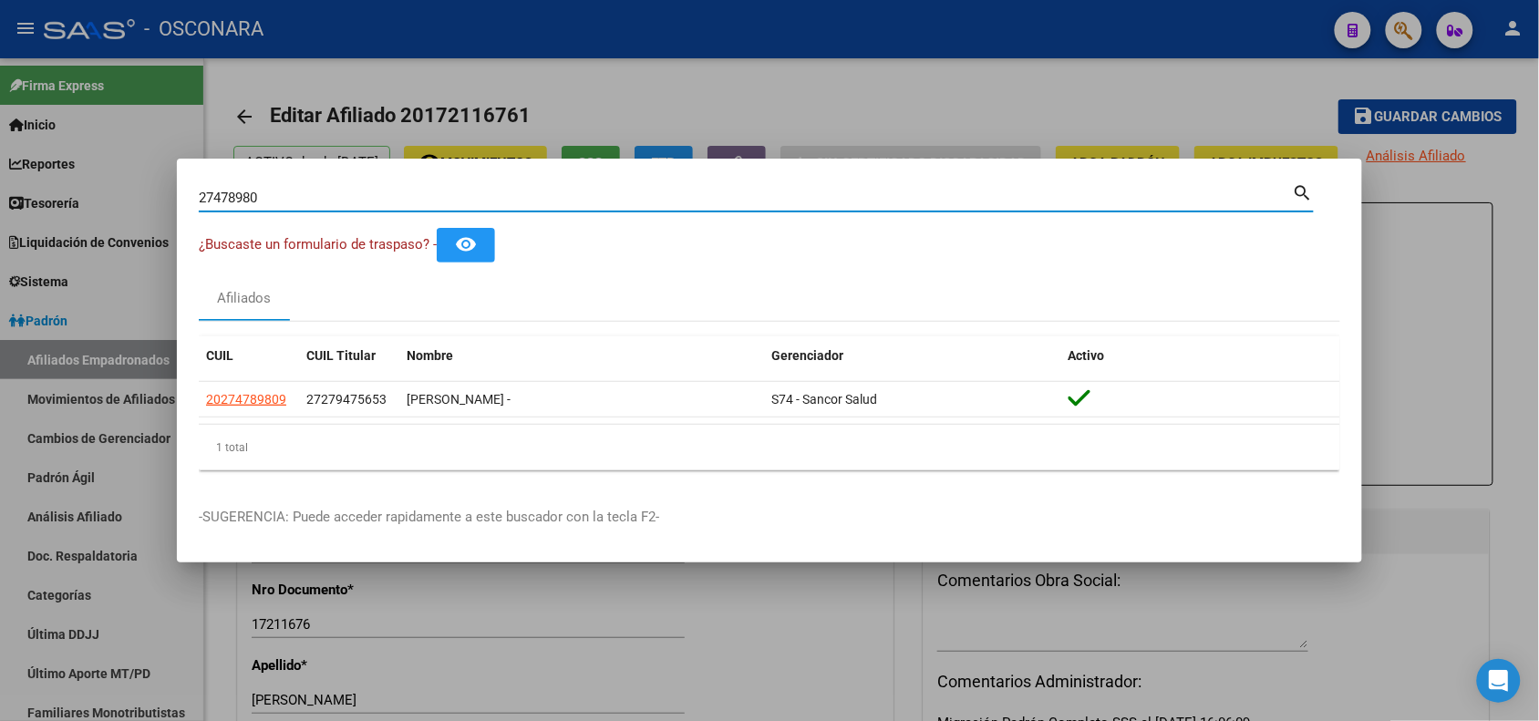
click at [215, 199] on input "27478980" at bounding box center [746, 198] width 1094 height 16
paste input "14267113"
type input "14267113"
